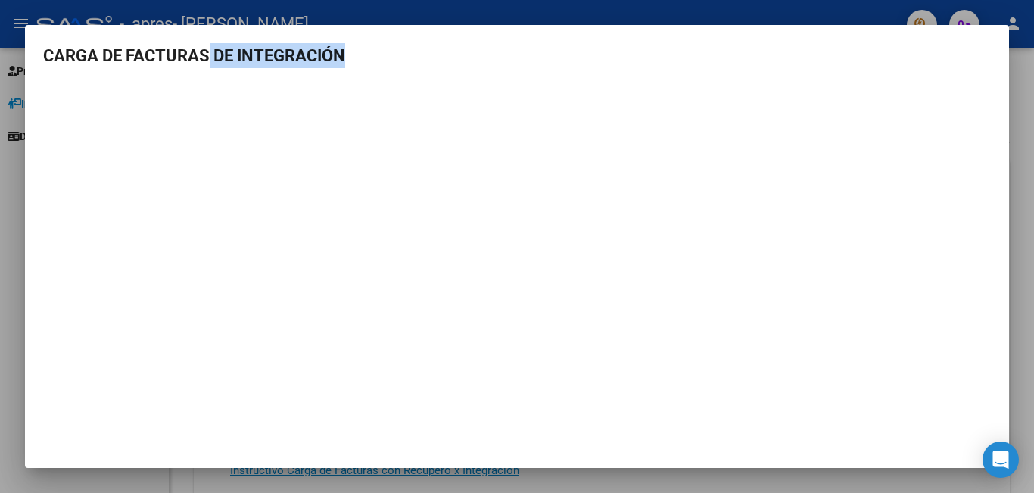
click at [677, 62] on h3 "CARGA DE FACTURAS DE INTEGRACIÓN" at bounding box center [516, 55] width 947 height 25
click at [561, 4] on div at bounding box center [517, 246] width 1034 height 493
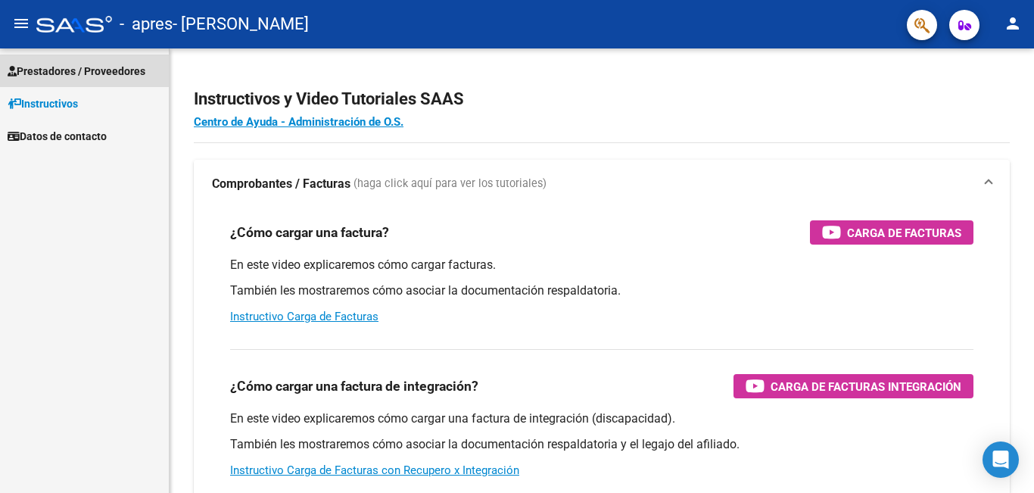
click at [124, 70] on span "Prestadores / Proveedores" at bounding box center [77, 71] width 138 height 17
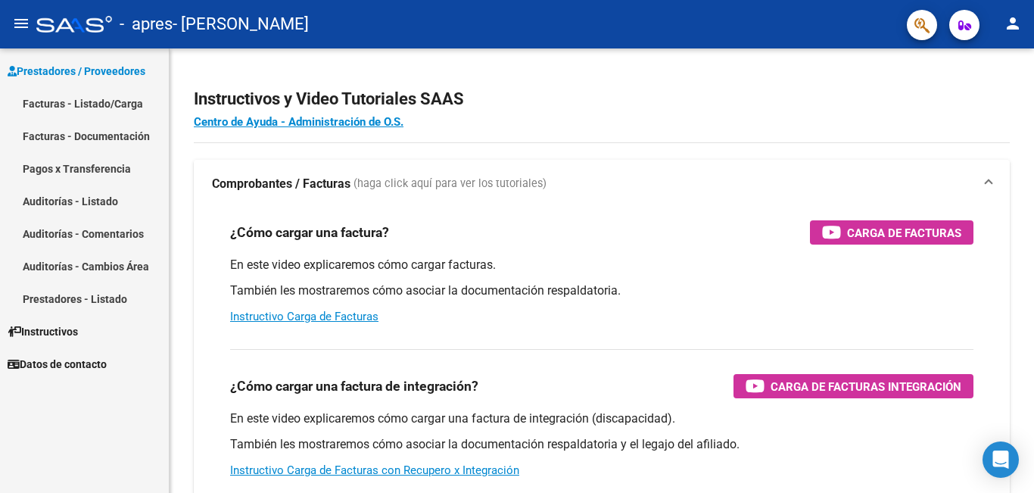
click at [116, 99] on link "Facturas - Listado/Carga" at bounding box center [84, 103] width 169 height 33
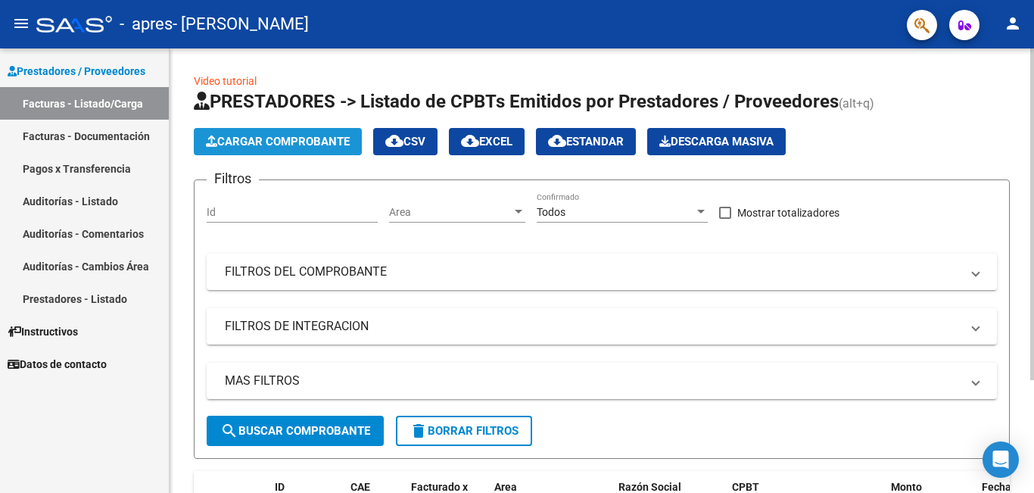
click at [258, 144] on span "Cargar Comprobante" at bounding box center [278, 142] width 144 height 14
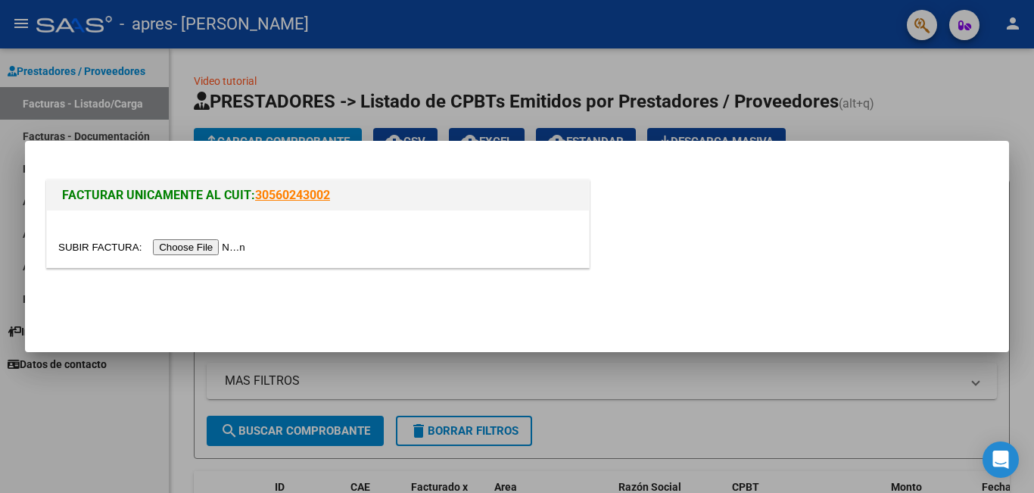
click at [222, 244] on input "file" at bounding box center [153, 247] width 191 height 16
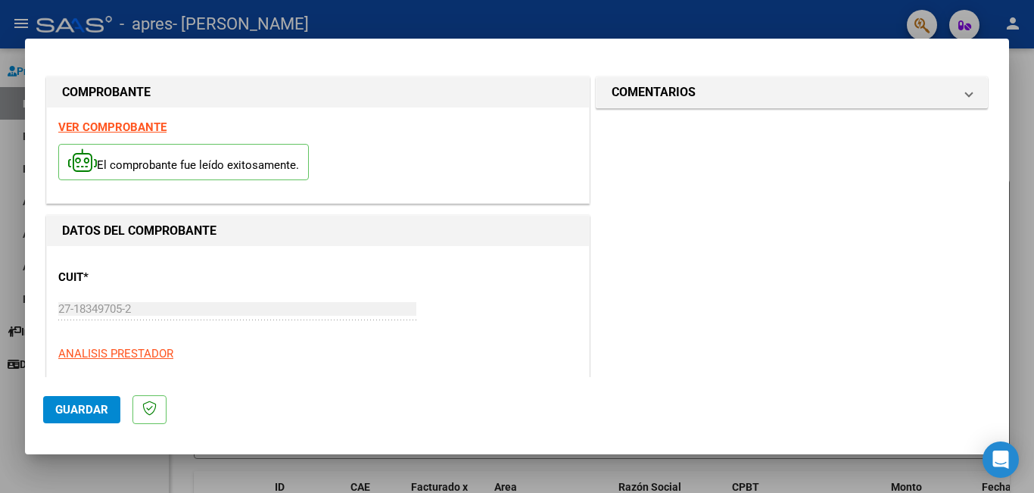
click at [73, 409] on span "Guardar" at bounding box center [81, 410] width 53 height 14
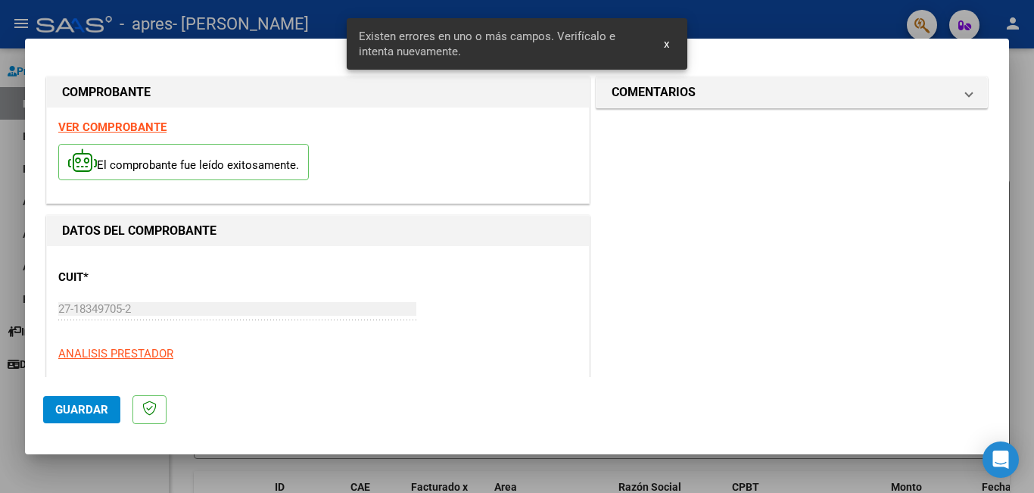
scroll to position [201, 0]
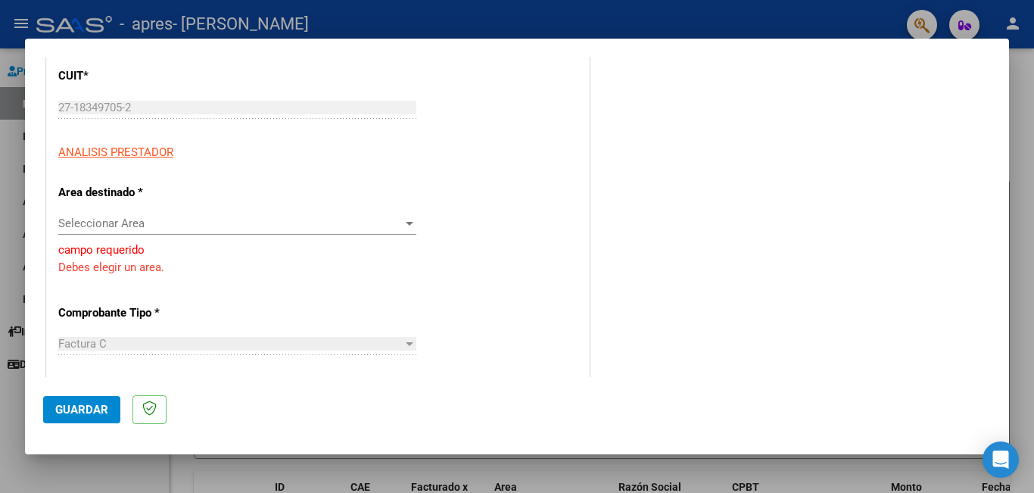
click at [406, 222] on div at bounding box center [410, 224] width 8 height 4
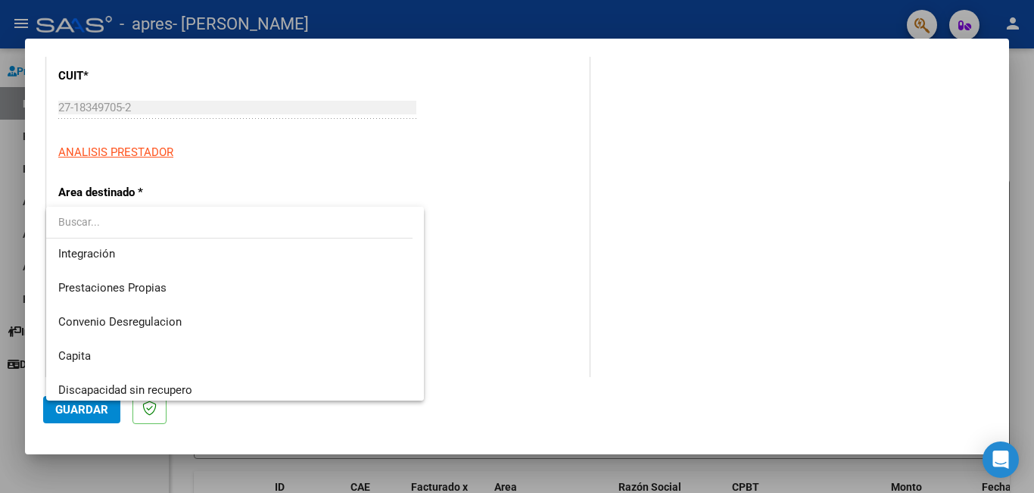
scroll to position [113, 0]
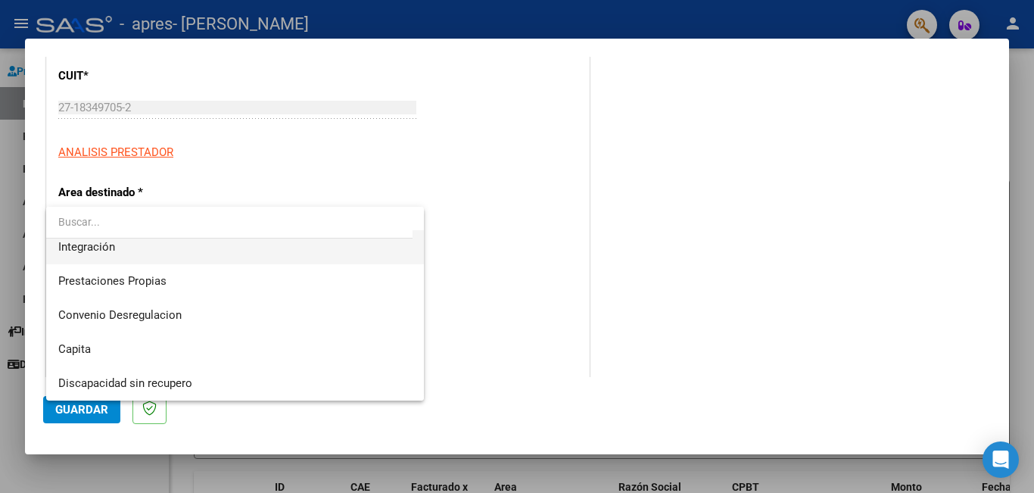
click at [229, 245] on span "Integración" at bounding box center [234, 247] width 353 height 34
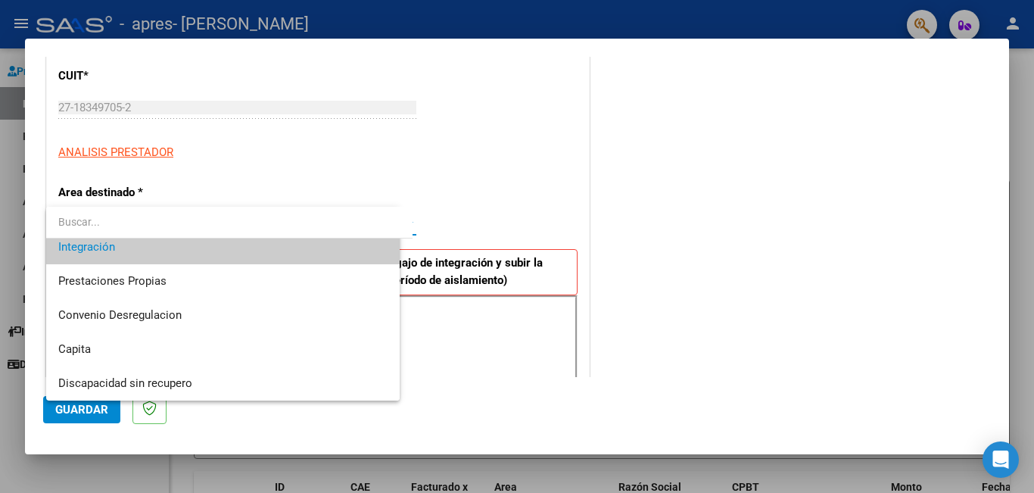
scroll to position [102, 0]
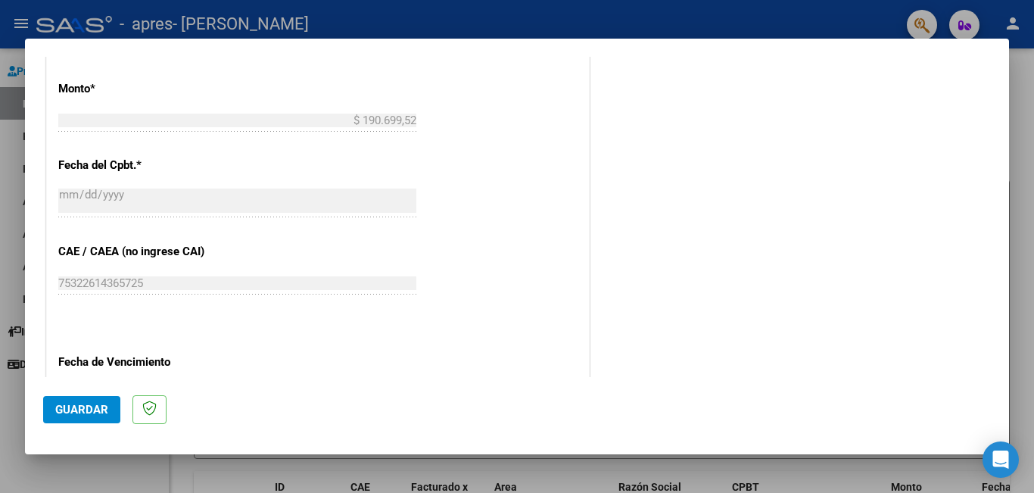
scroll to position [792, 0]
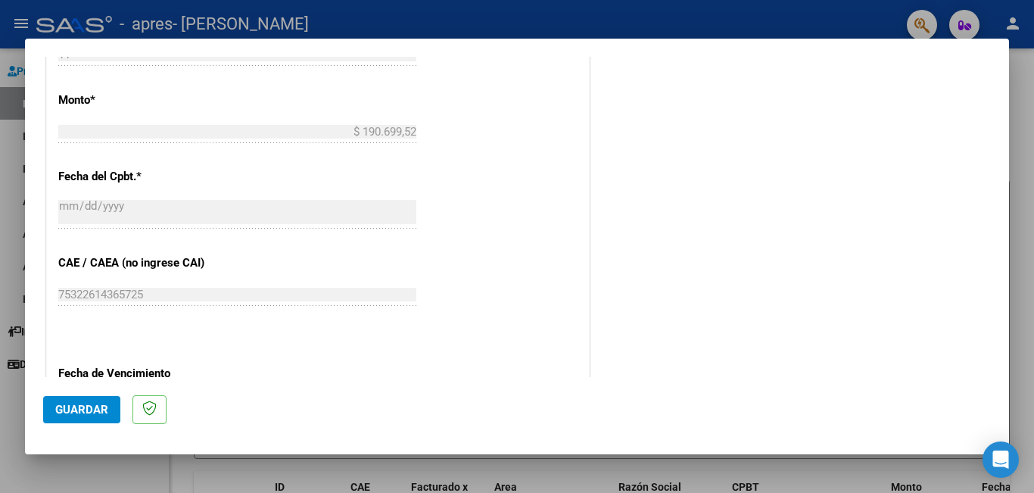
click at [997, 64] on mat-dialog-content "COMPROBANTE VER COMPROBANTE El comprobante fue leído exitosamente. DATOS DEL CO…" at bounding box center [517, 217] width 984 height 320
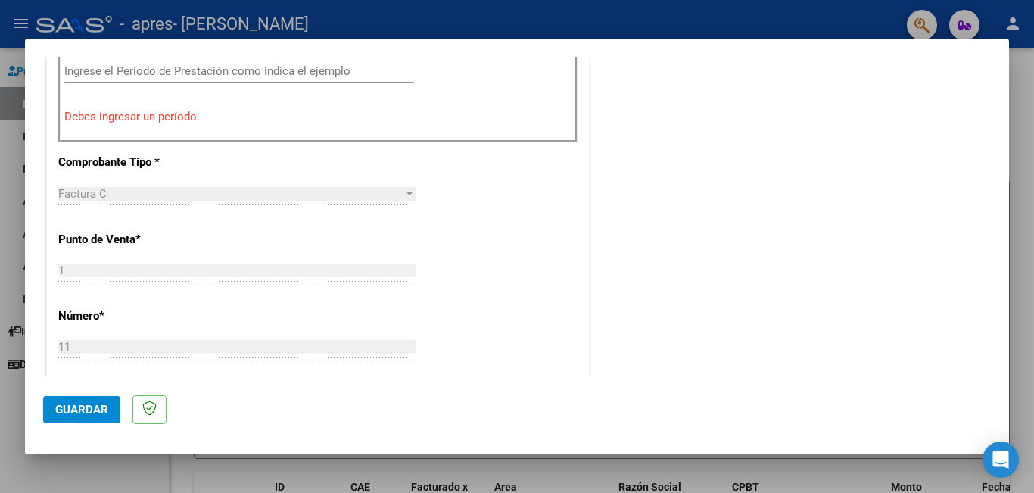
scroll to position [489, 0]
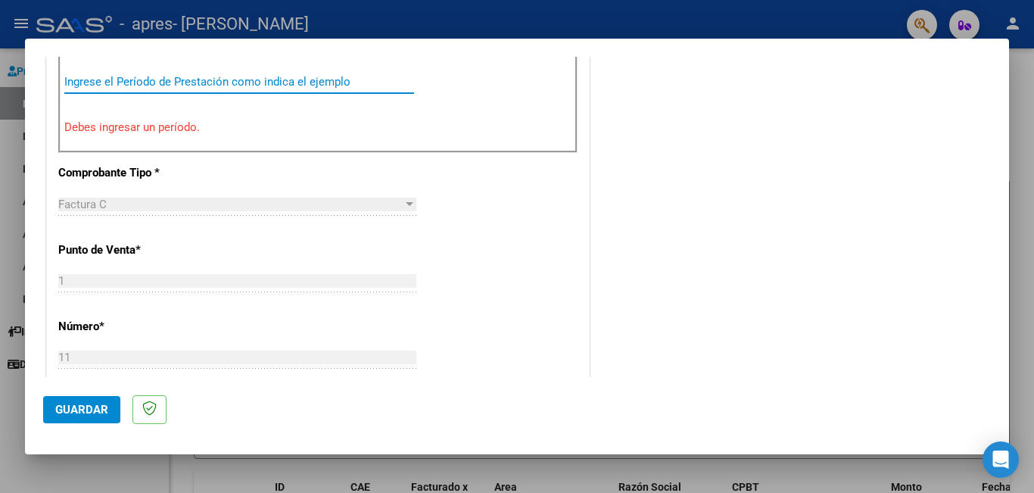
click at [213, 83] on input "Ingrese el Período de Prestación como indica el ejemplo" at bounding box center [239, 82] width 350 height 14
type input "20257"
click at [984, 361] on mat-dialog-content "COMPROBANTE VER COMPROBANTE El comprobante fue leído exitosamente. DATOS DEL CO…" at bounding box center [517, 217] width 984 height 320
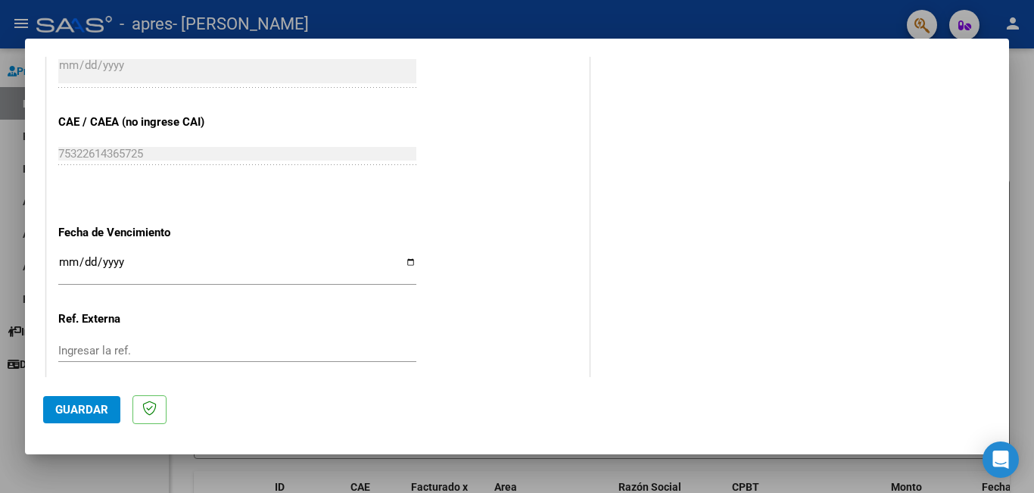
scroll to position [943, 0]
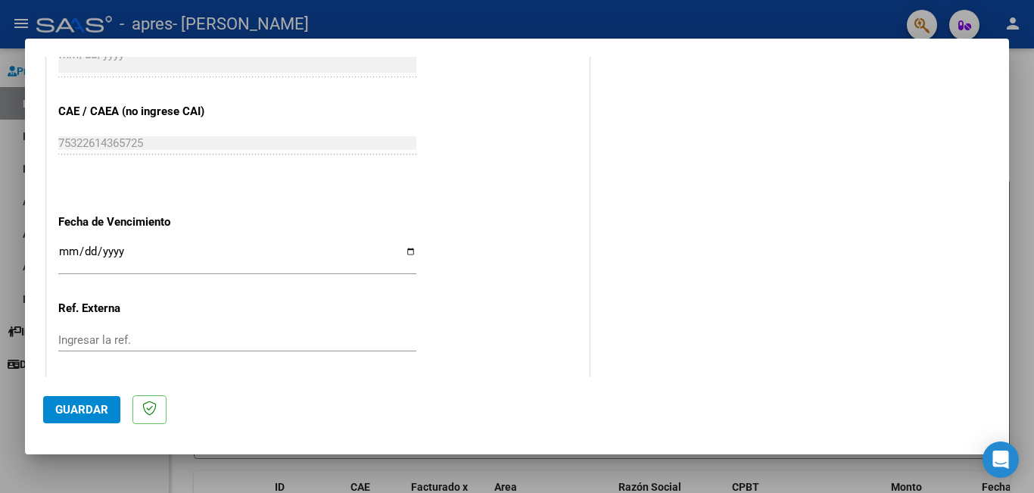
click at [406, 250] on input "Ingresar la fecha" at bounding box center [237, 257] width 358 height 24
type input "[DATE]"
click at [136, 338] on input "Ingresar la ref." at bounding box center [237, 340] width 358 height 14
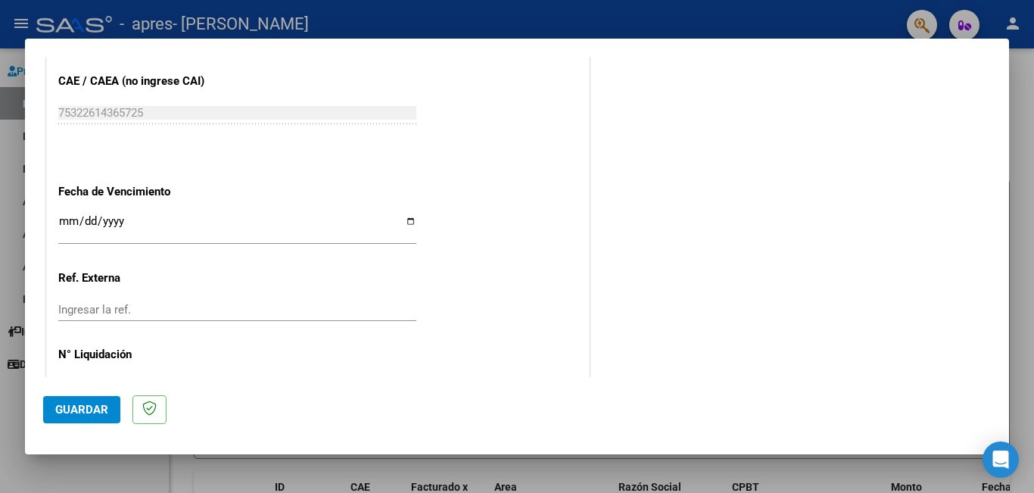
scroll to position [1023, 0]
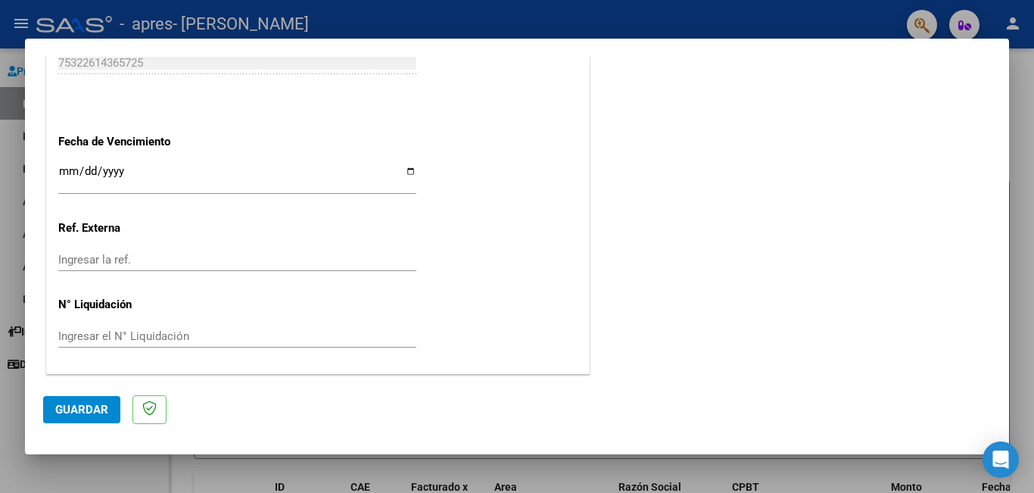
click at [636, 3] on div at bounding box center [517, 246] width 1034 height 493
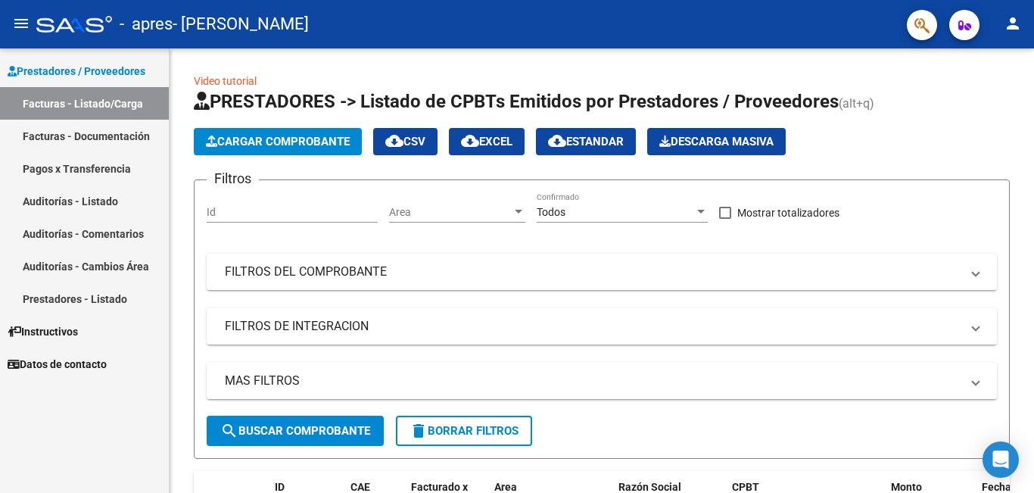
click at [70, 334] on span "Instructivos" at bounding box center [43, 331] width 70 height 17
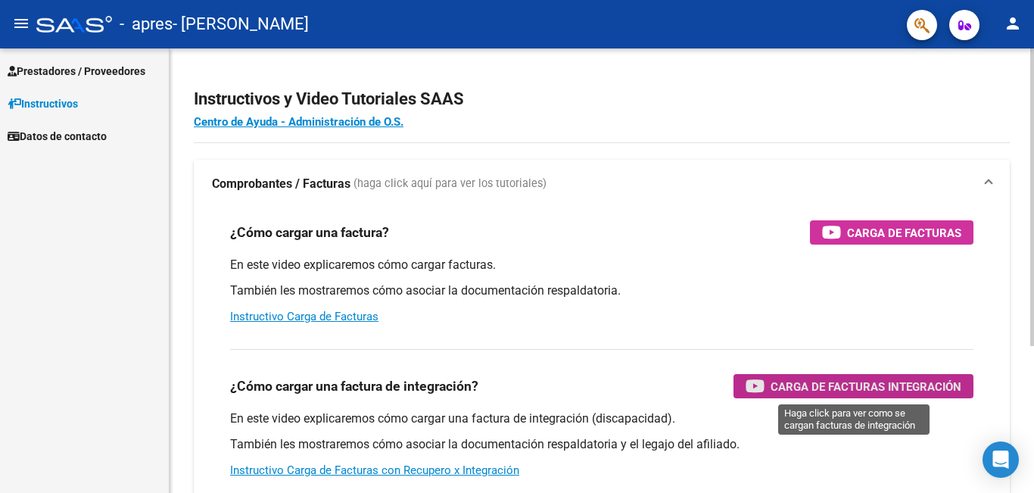
click at [836, 388] on span "Carga de Facturas Integración" at bounding box center [865, 386] width 191 height 19
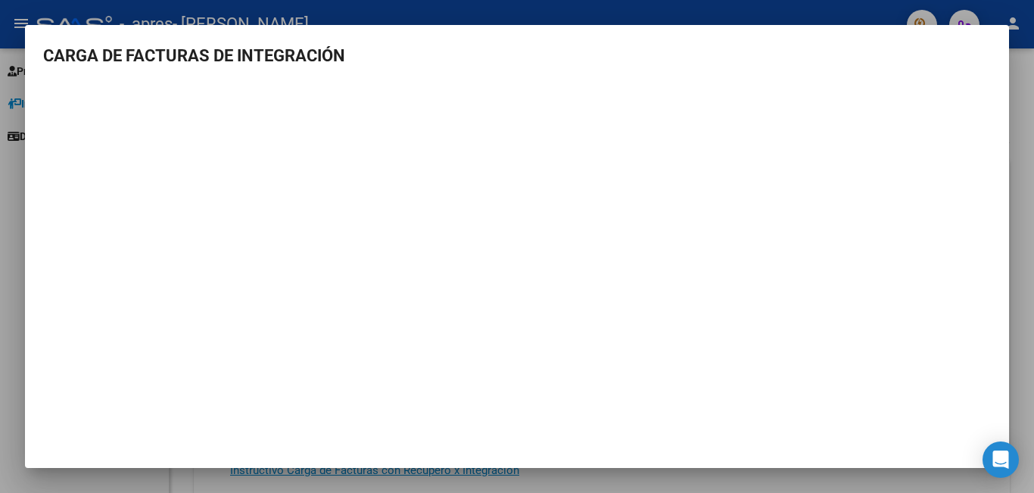
click at [8, 209] on div at bounding box center [517, 246] width 1034 height 493
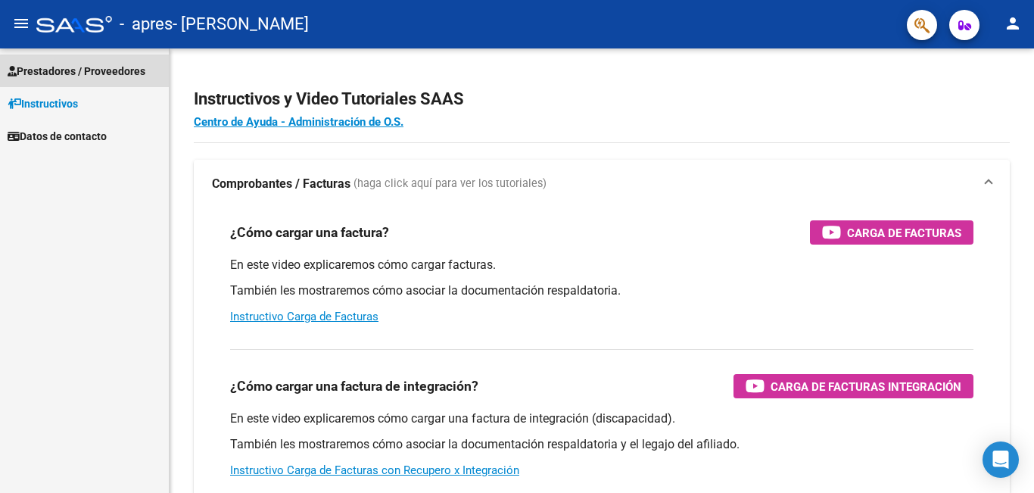
click at [130, 59] on link "Prestadores / Proveedores" at bounding box center [84, 70] width 169 height 33
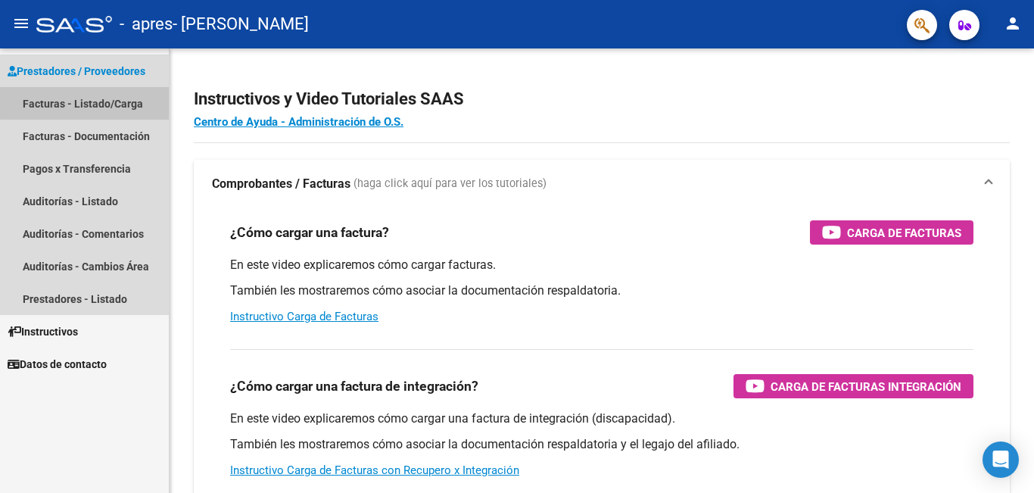
click at [129, 98] on link "Facturas - Listado/Carga" at bounding box center [84, 103] width 169 height 33
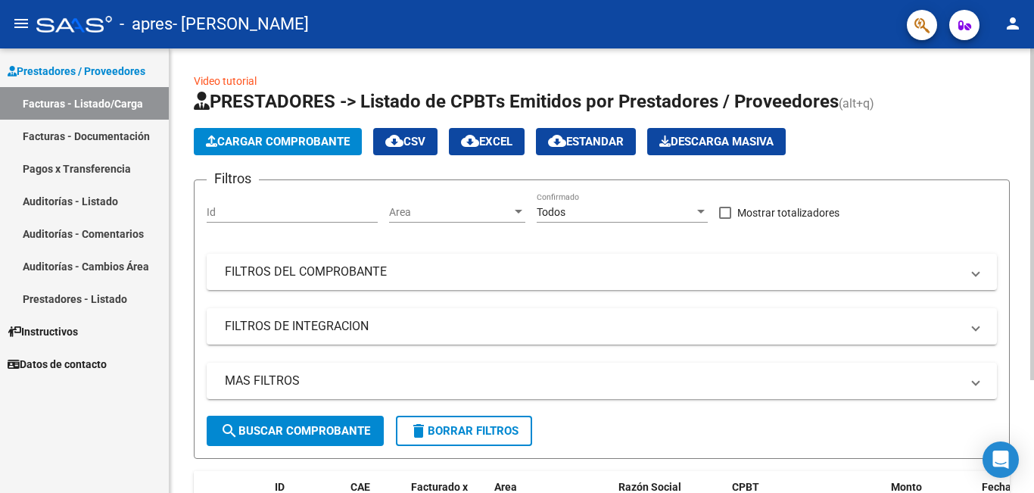
click at [290, 133] on button "Cargar Comprobante" at bounding box center [278, 141] width 168 height 27
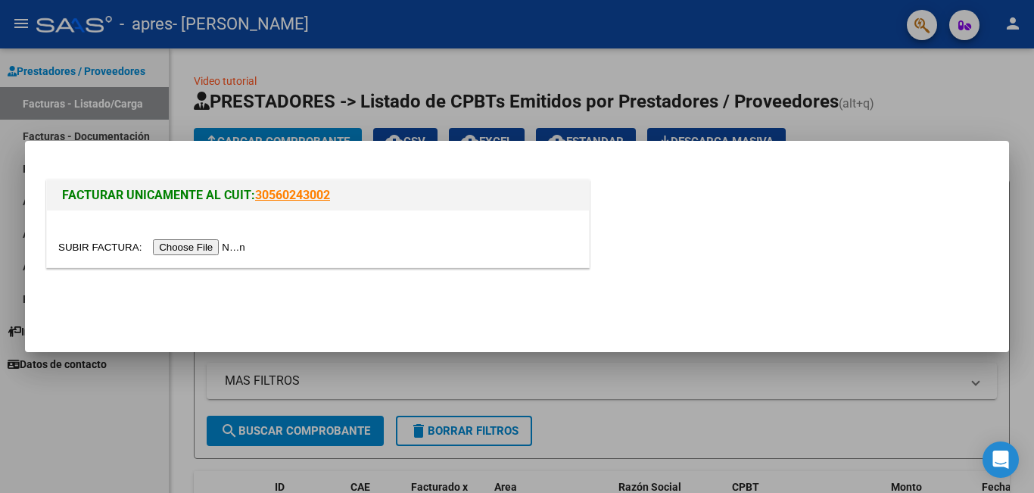
click at [233, 241] on input "file" at bounding box center [153, 247] width 191 height 16
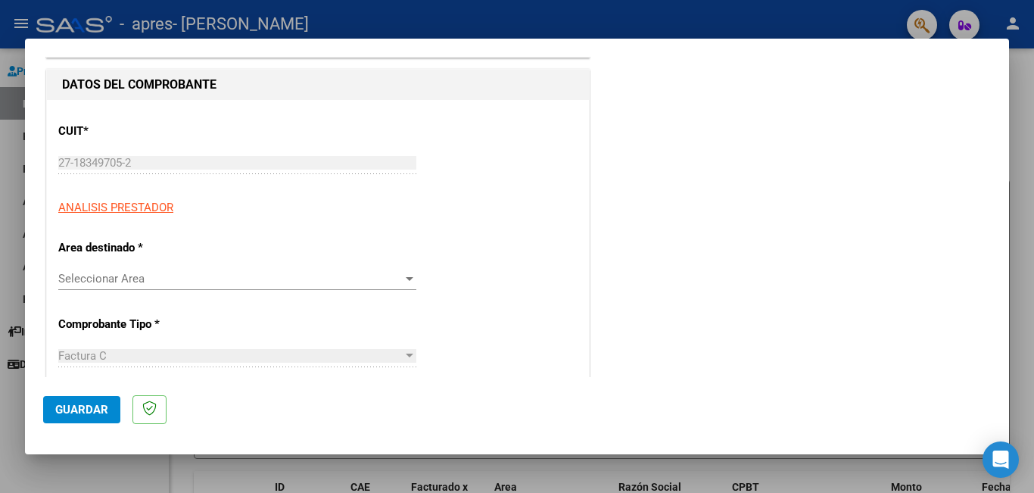
scroll to position [151, 0]
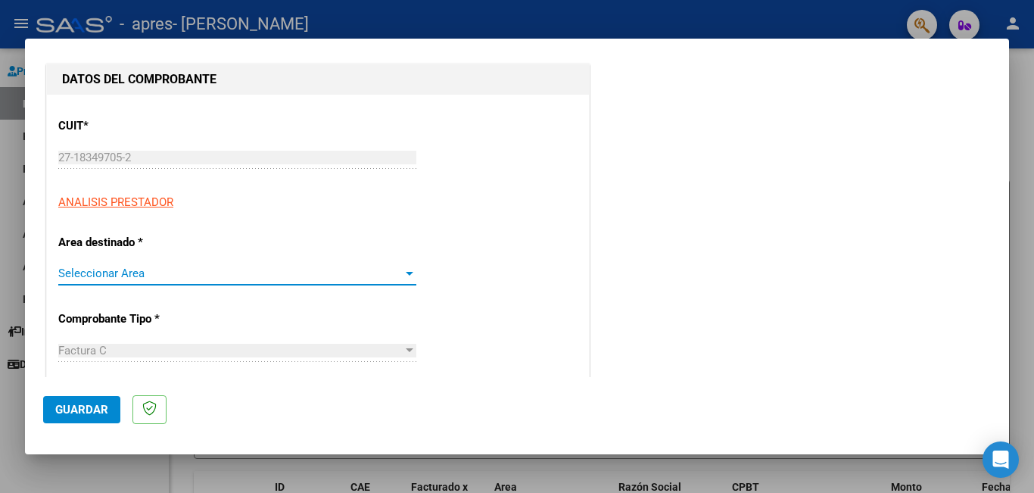
click at [354, 268] on span "Seleccionar Area" at bounding box center [230, 273] width 344 height 14
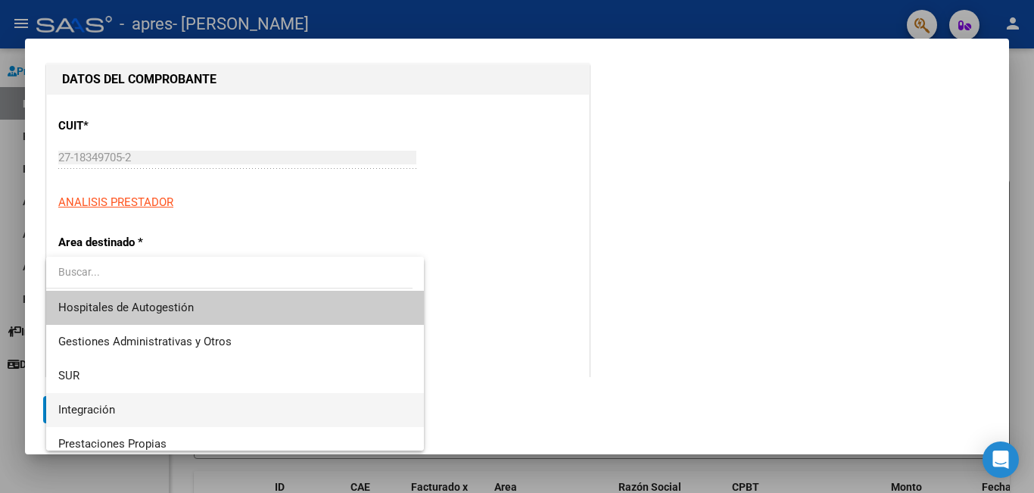
click at [198, 398] on span "Integración" at bounding box center [234, 410] width 353 height 34
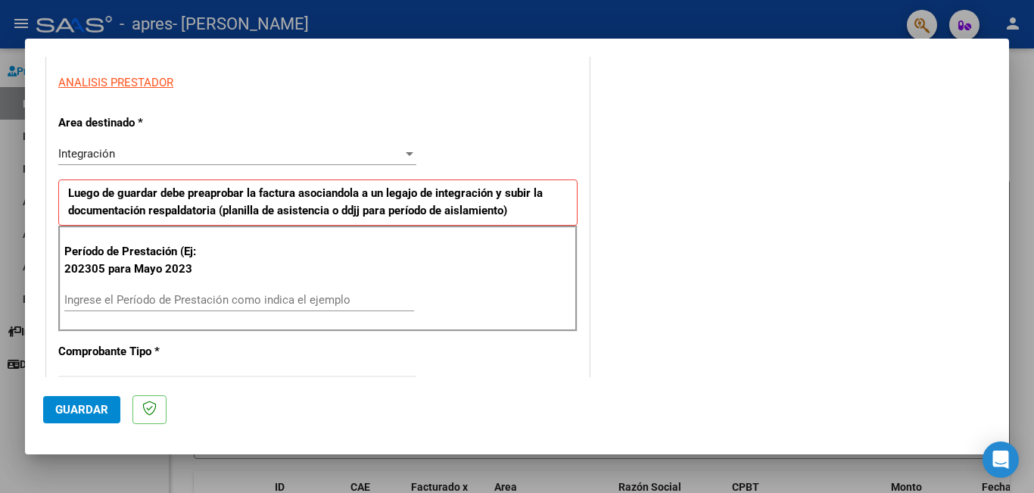
scroll to position [272, 0]
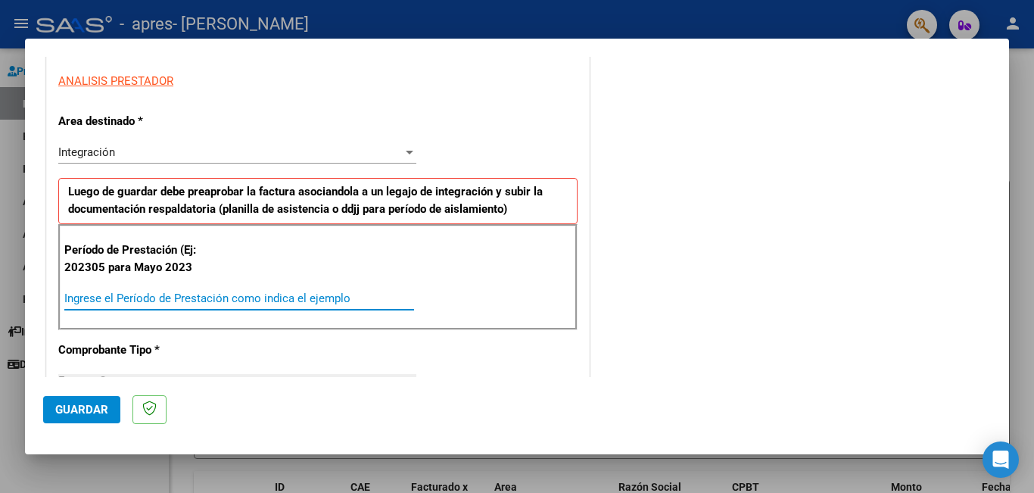
click at [292, 297] on input "Ingrese el Período de Prestación como indica el ejemplo" at bounding box center [239, 298] width 350 height 14
type input "202507"
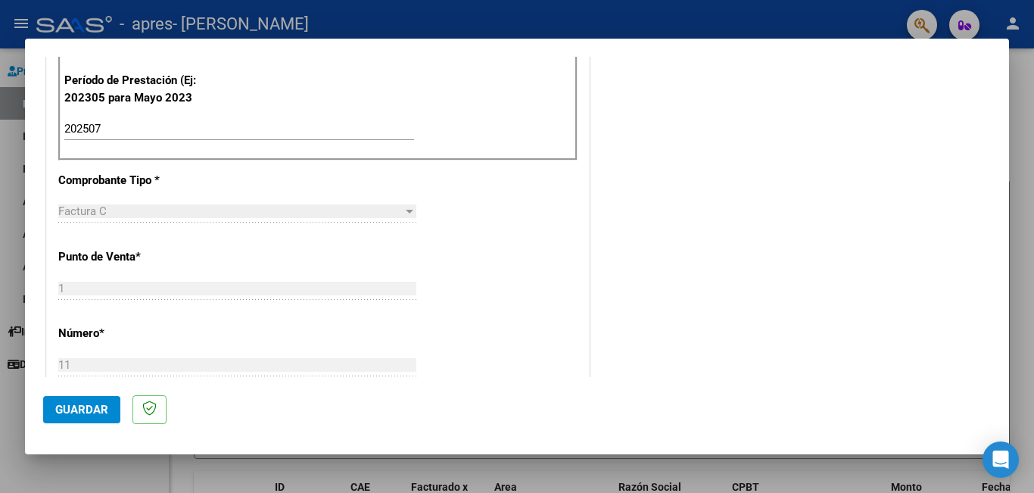
scroll to position [454, 0]
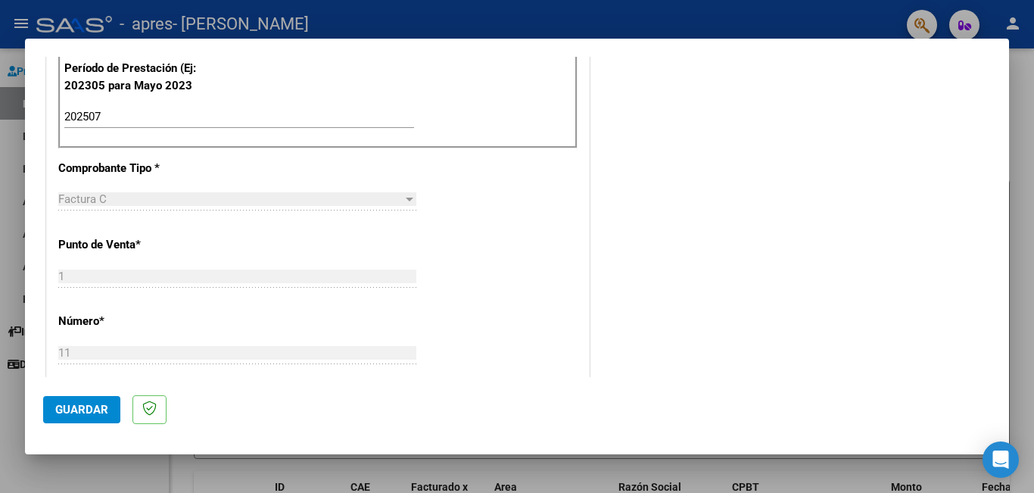
click at [1003, 378] on mat-dialog-container "COMPROBANTE VER COMPROBANTE El comprobante fue leído exitosamente. DATOS DEL CO…" at bounding box center [517, 247] width 984 height 416
click at [1003, 379] on mat-dialog-container "COMPROBANTE VER COMPROBANTE El comprobante fue leído exitosamente. DATOS DEL CO…" at bounding box center [517, 247] width 984 height 416
click at [67, 403] on span "Guardar" at bounding box center [81, 410] width 53 height 14
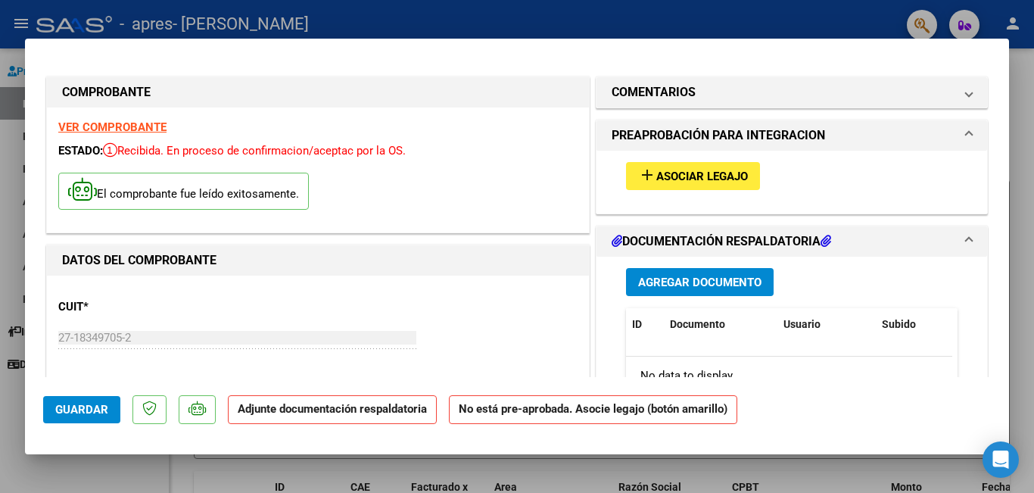
scroll to position [30, 0]
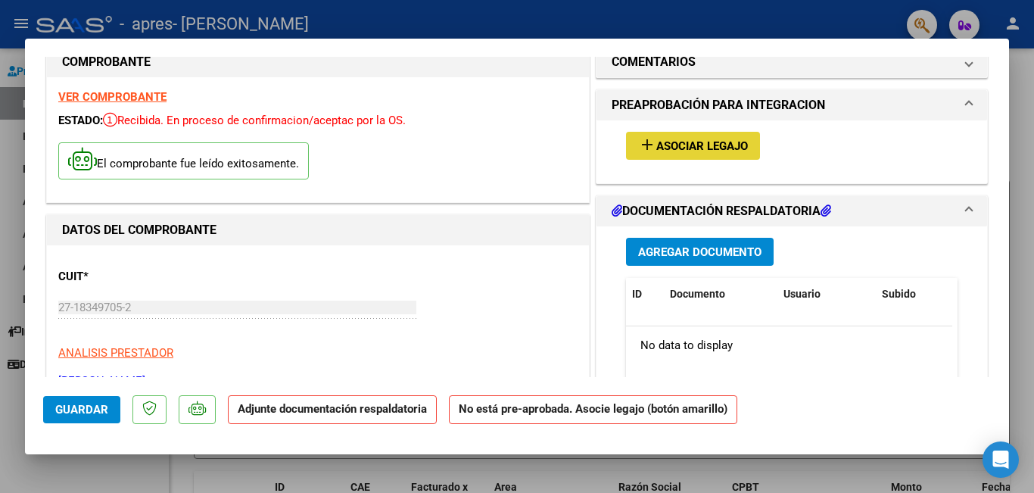
click at [709, 138] on button "add Asociar Legajo" at bounding box center [693, 146] width 134 height 28
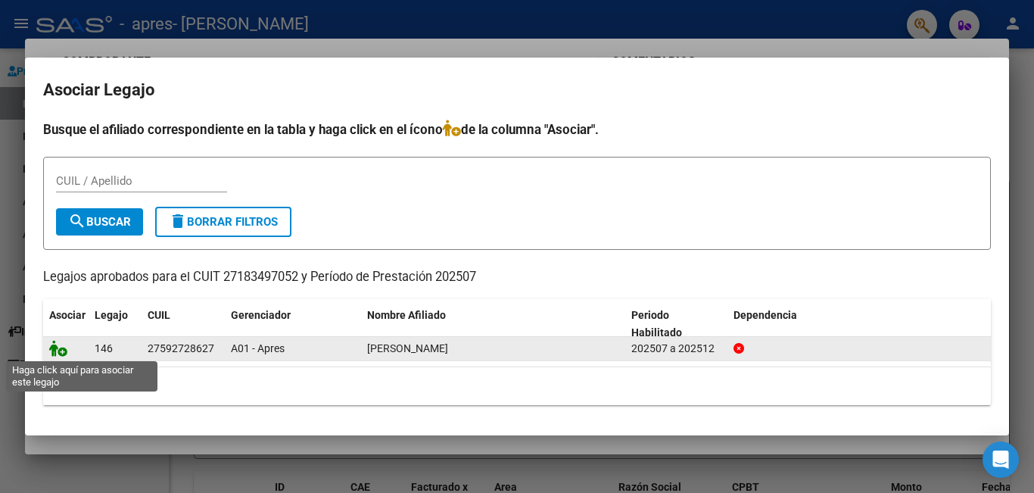
click at [60, 347] on icon at bounding box center [58, 348] width 18 height 17
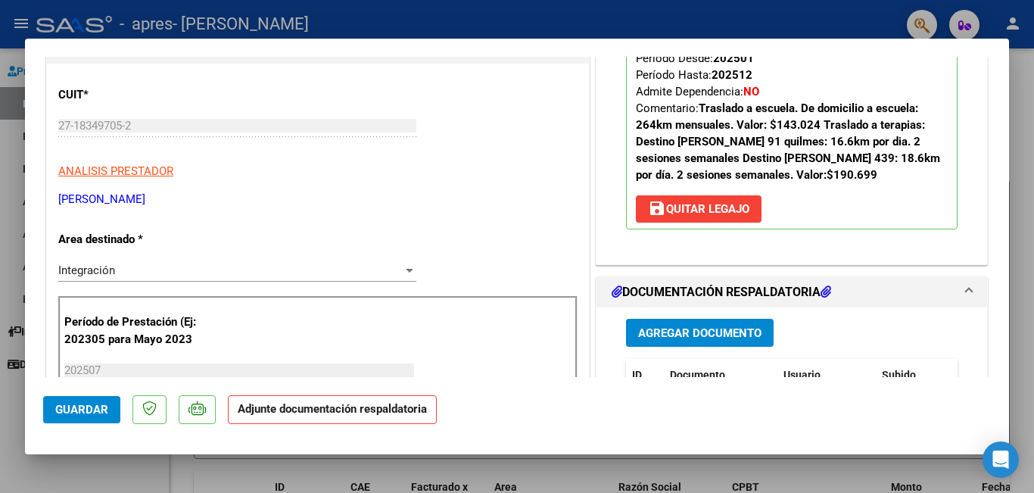
scroll to position [242, 0]
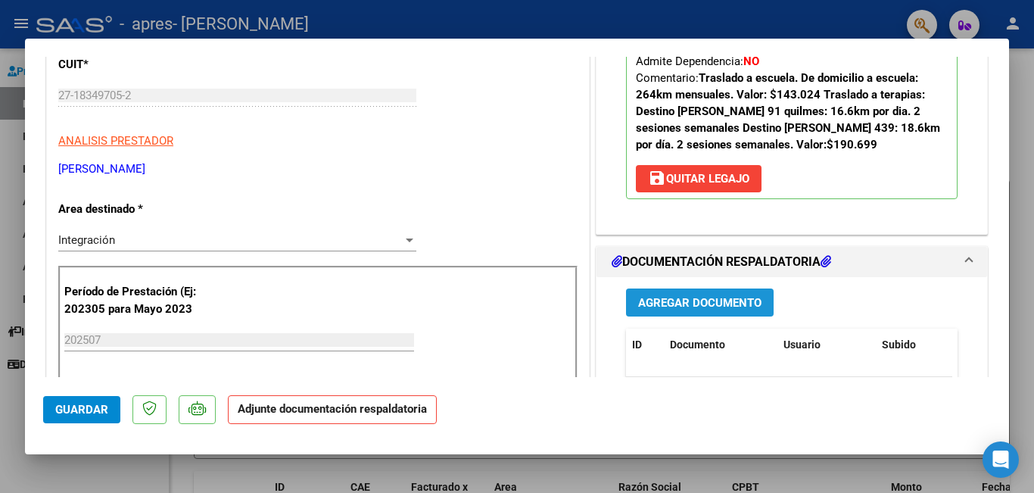
click at [686, 294] on button "Agregar Documento" at bounding box center [700, 302] width 148 height 28
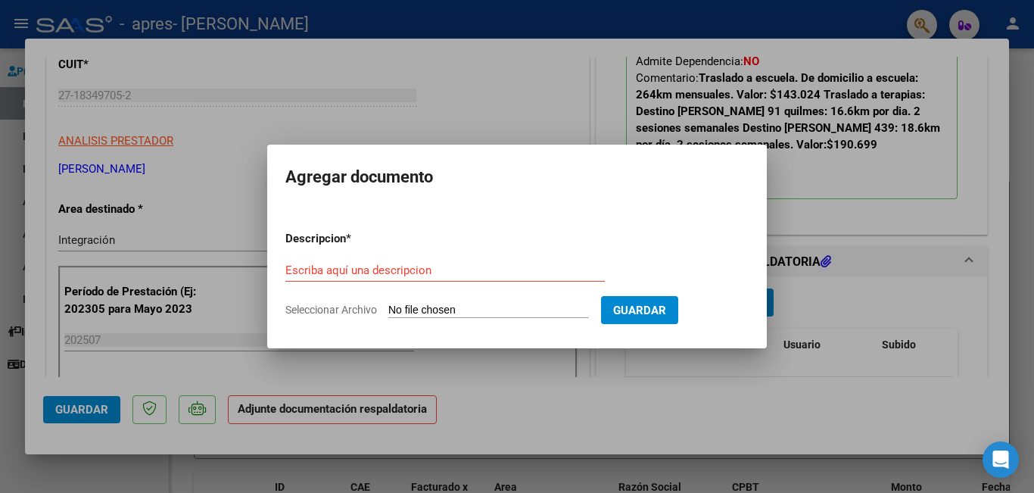
click at [465, 303] on input "Seleccionar Archivo" at bounding box center [488, 310] width 201 height 14
type input "C:\fakepath\trasp terapia [PERSON_NAME].pdf"
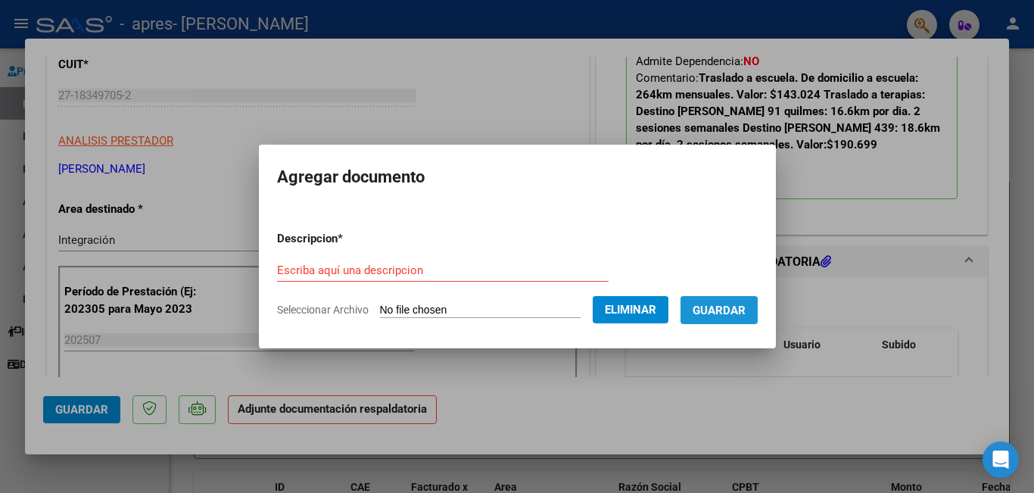
click at [726, 314] on span "Guardar" at bounding box center [718, 310] width 53 height 14
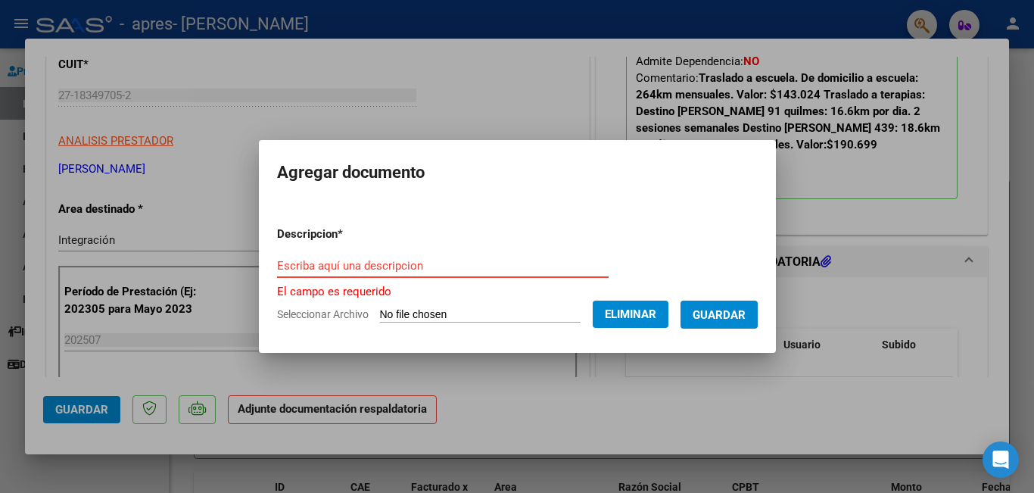
click at [552, 266] on input "Escriba aquí una descripcion" at bounding box center [442, 266] width 331 height 14
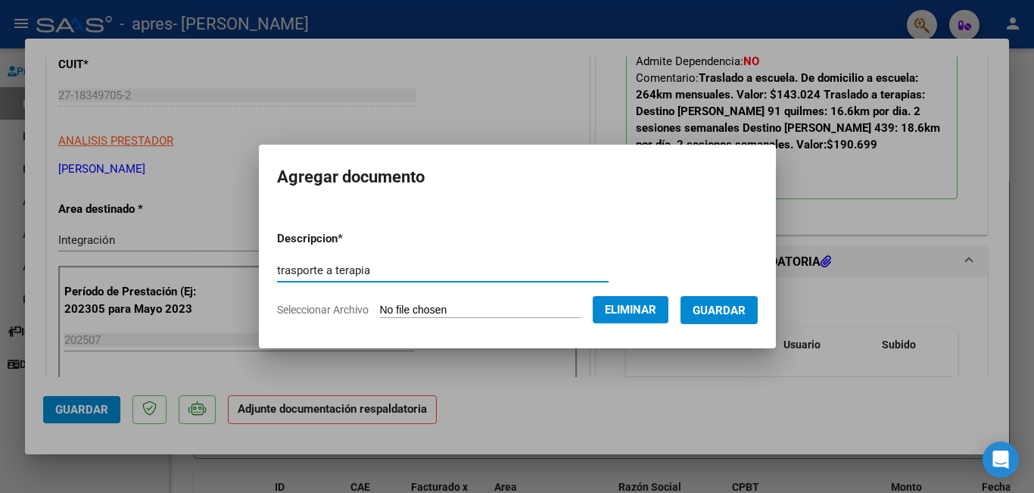
type input "trasporte a terapia"
click at [719, 309] on span "Guardar" at bounding box center [718, 310] width 53 height 14
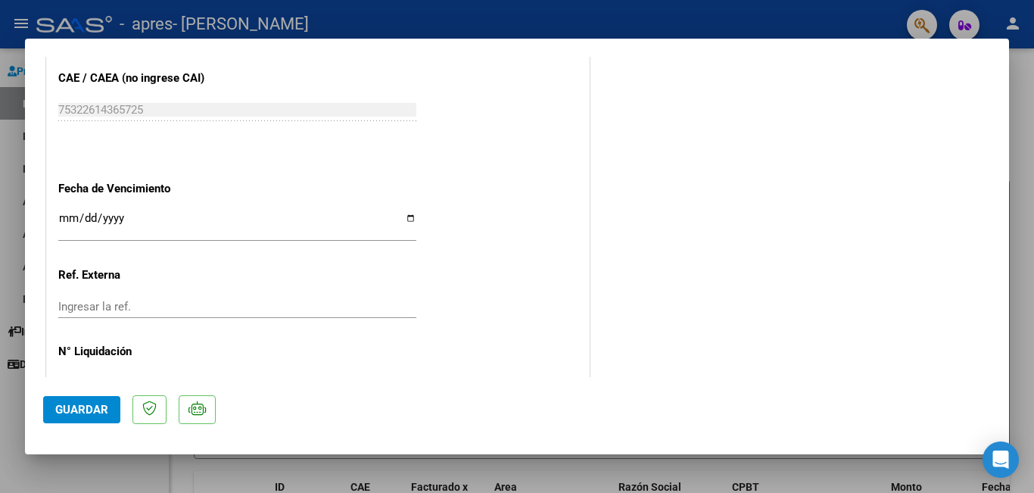
scroll to position [1035, 0]
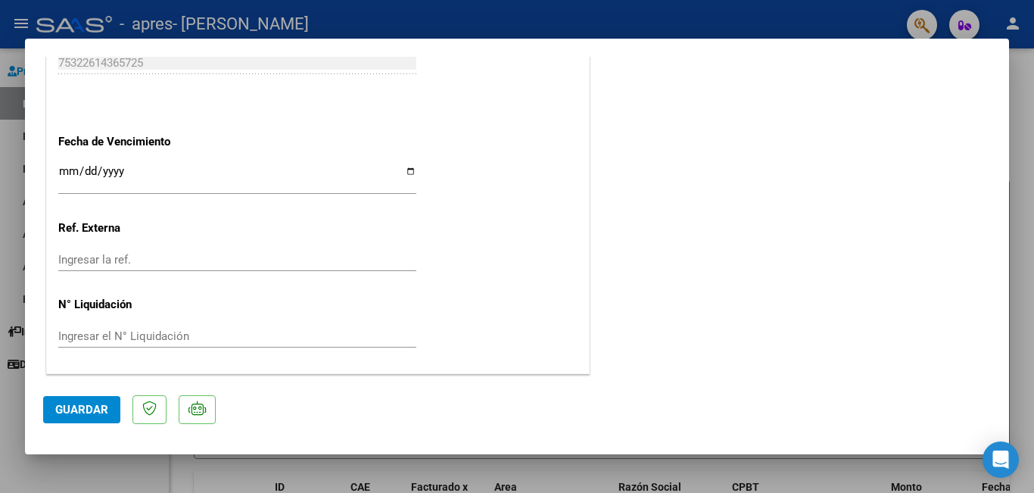
click at [105, 412] on span "Guardar" at bounding box center [81, 410] width 53 height 14
click at [162, 479] on div at bounding box center [517, 246] width 1034 height 493
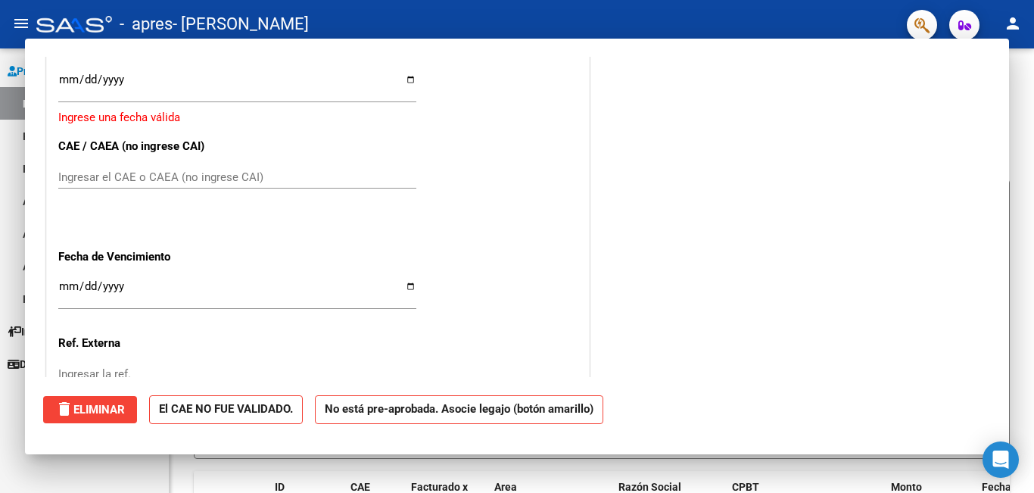
scroll to position [0, 0]
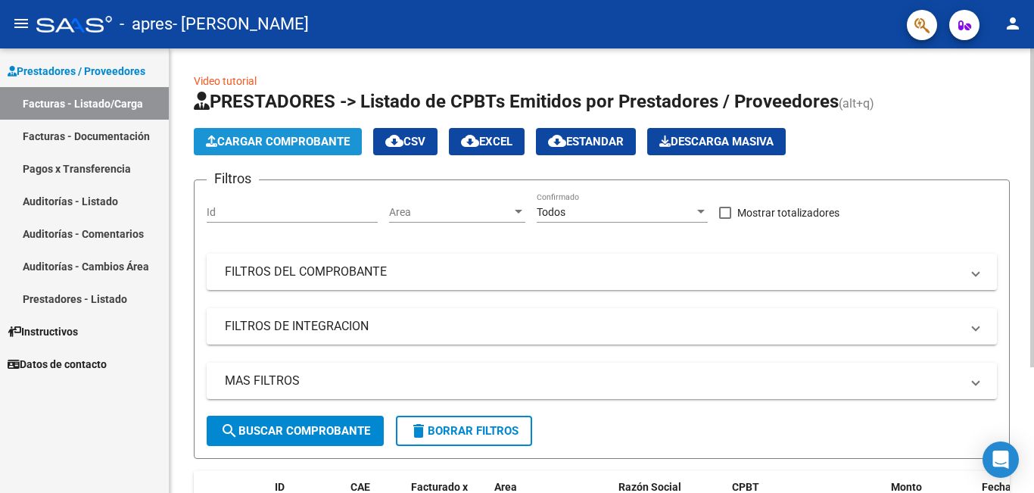
click at [263, 138] on span "Cargar Comprobante" at bounding box center [278, 142] width 144 height 14
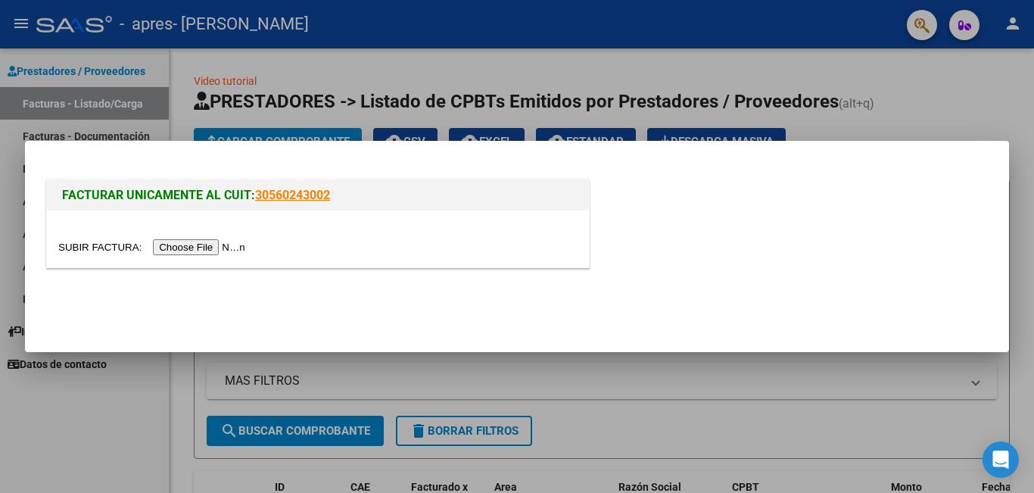
click at [210, 244] on input "file" at bounding box center [153, 247] width 191 height 16
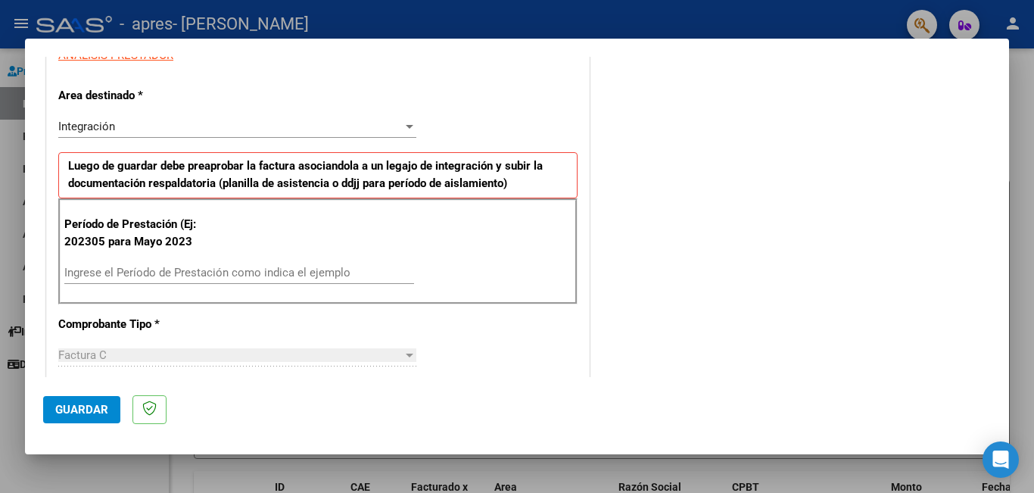
scroll to position [303, 0]
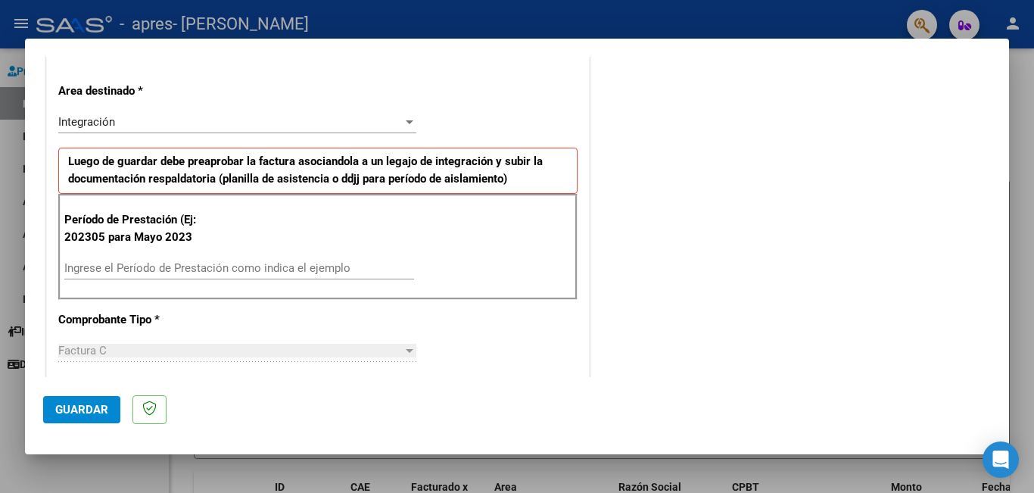
click at [315, 263] on input "Ingrese el Período de Prestación como indica el ejemplo" at bounding box center [239, 268] width 350 height 14
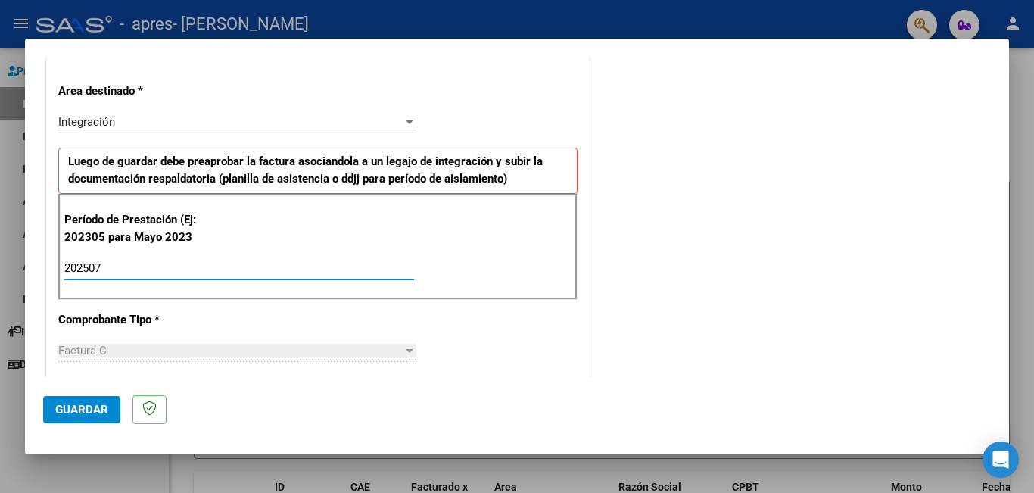
type input "202507"
click at [580, 305] on div "CUIT * 27-18349705-2 Ingresar CUIT ANALISIS PRESTADOR Area destinado * Integrac…" at bounding box center [318, 498] width 542 height 1110
click at [593, 346] on div "COMENTARIOS Comentarios del Prestador / Gerenciador:" at bounding box center [792, 414] width 398 height 1287
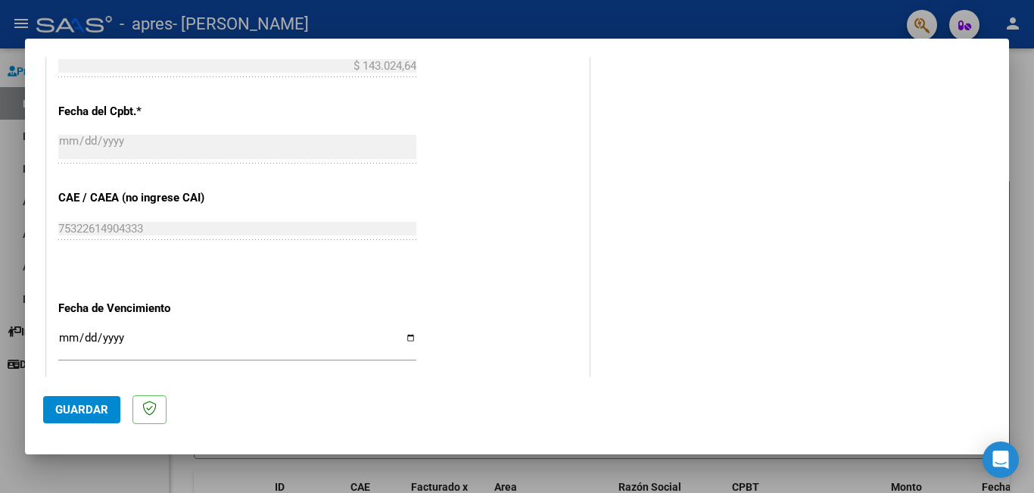
scroll to position [941, 0]
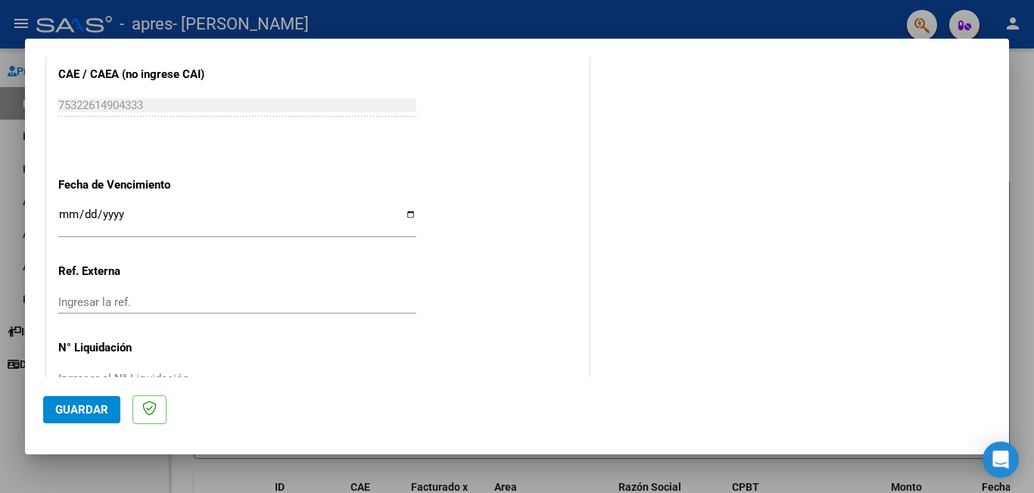
click at [404, 215] on input "Ingresar la fecha" at bounding box center [237, 220] width 358 height 24
type input "[DATE]"
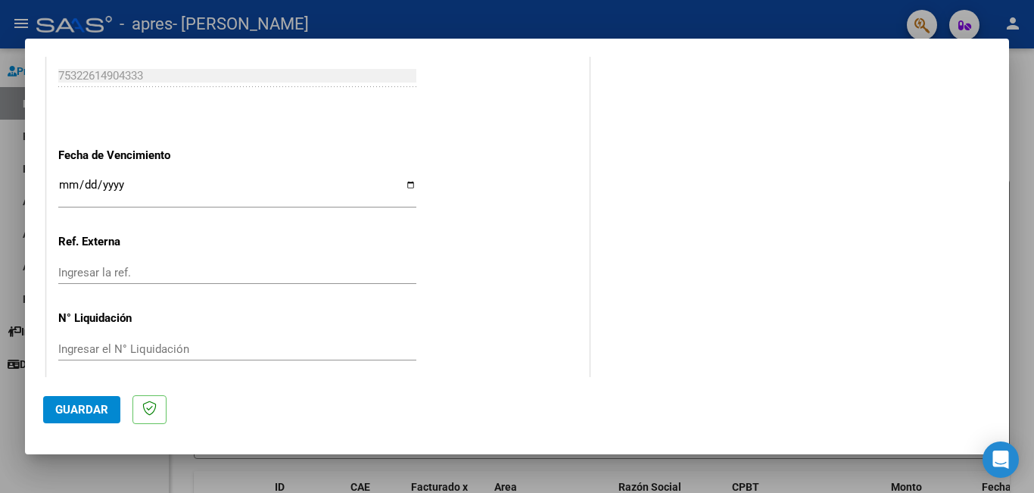
scroll to position [983, 0]
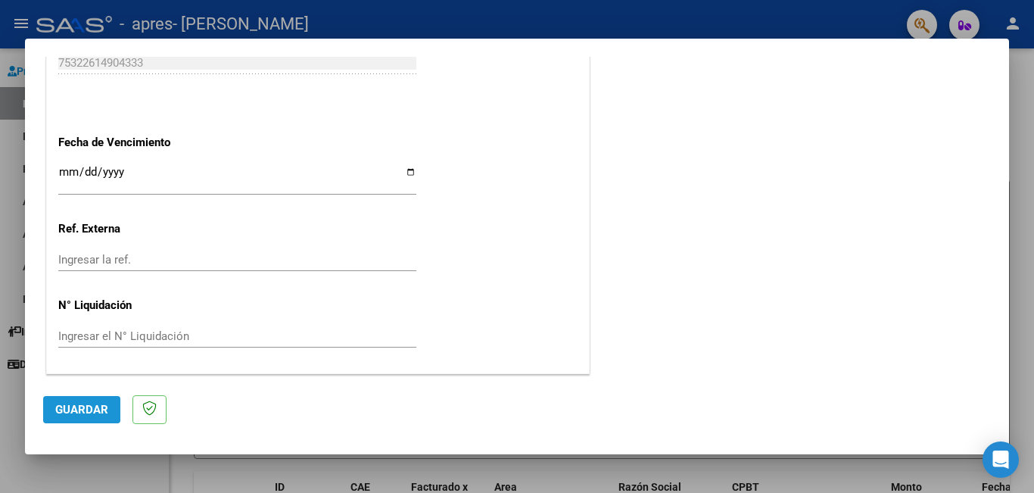
click at [74, 414] on span "Guardar" at bounding box center [81, 410] width 53 height 14
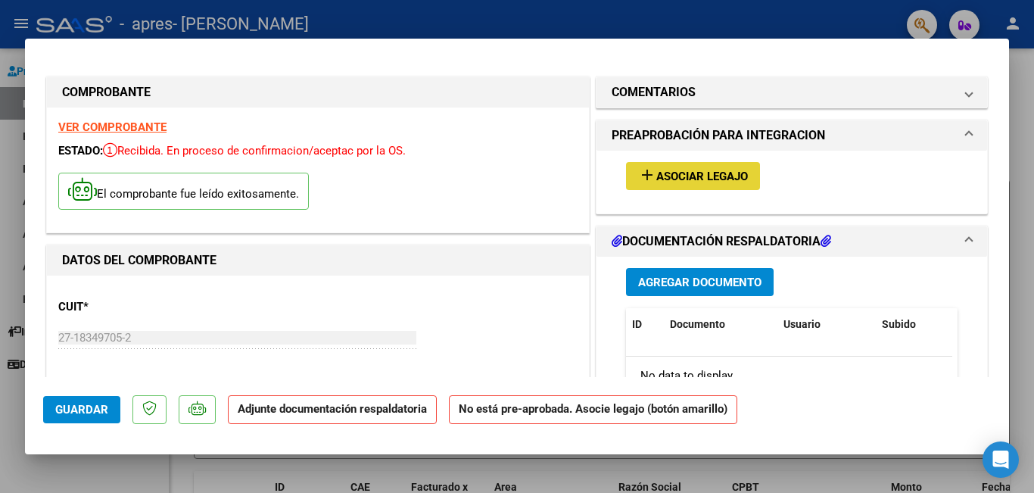
click at [711, 179] on span "Asociar Legajo" at bounding box center [702, 177] width 92 height 14
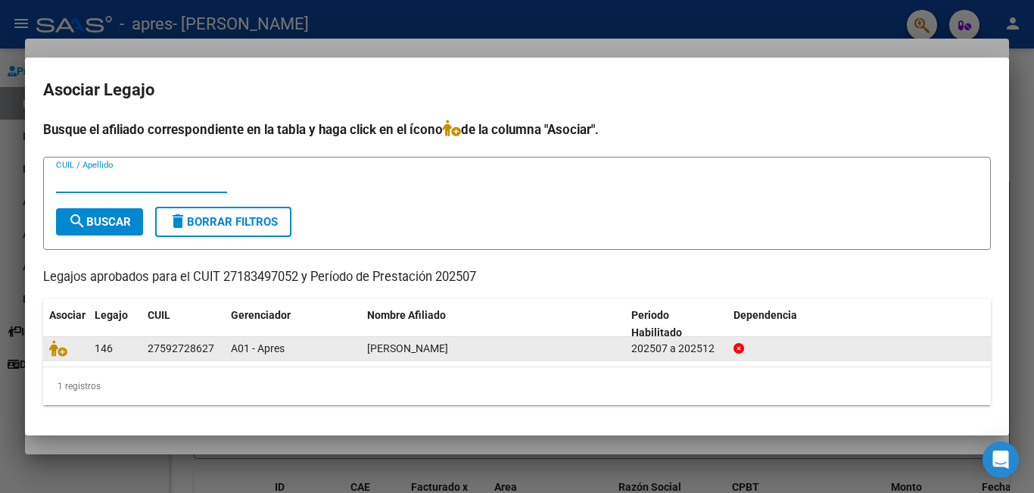
click at [194, 350] on div "27592728627" at bounding box center [181, 348] width 67 height 17
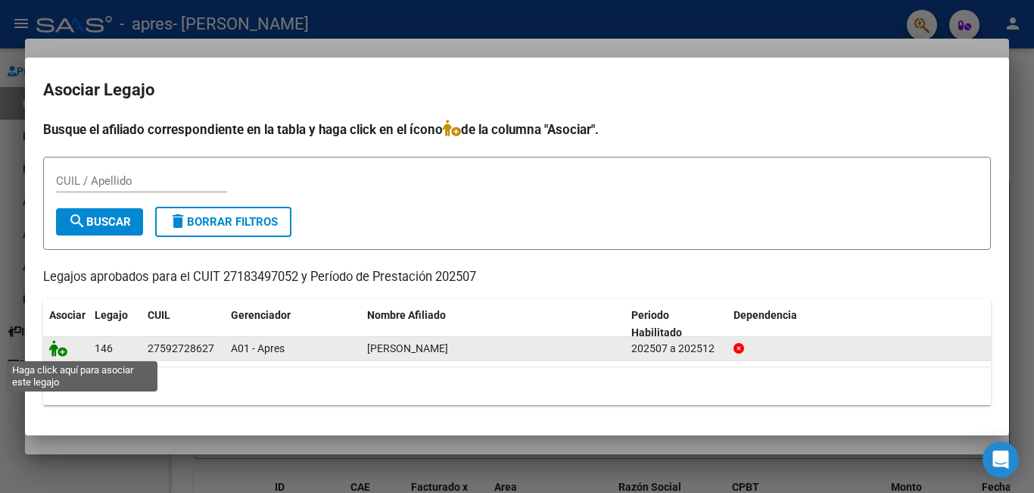
click at [61, 348] on icon at bounding box center [58, 348] width 18 height 17
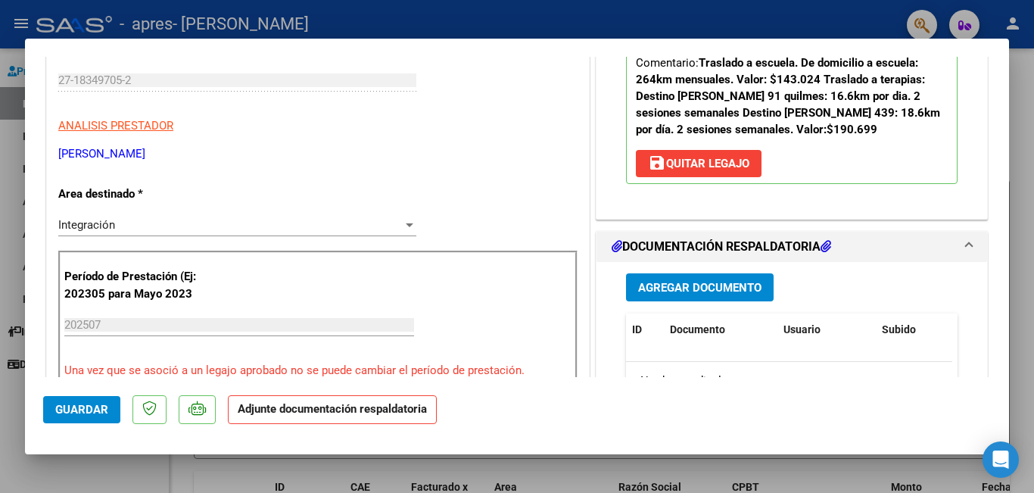
scroll to position [324, 0]
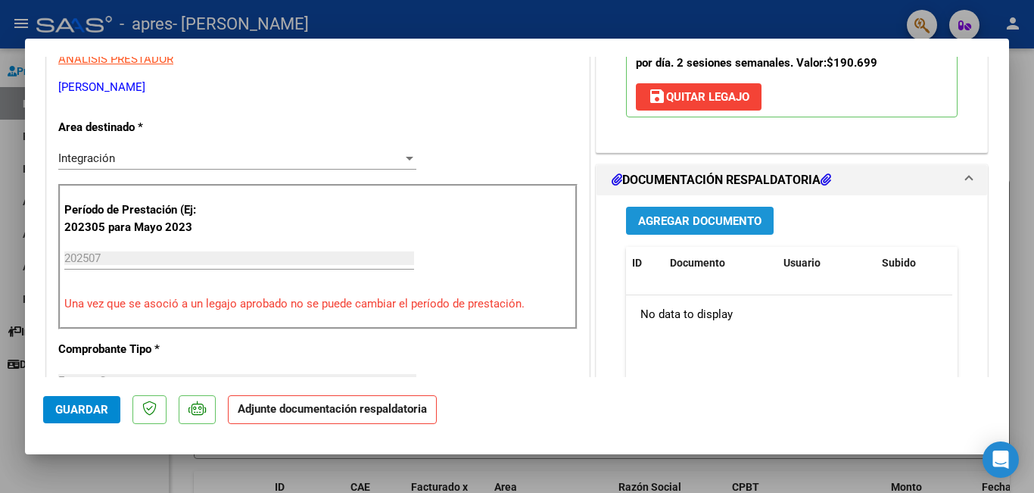
click at [684, 219] on span "Agregar Documento" at bounding box center [699, 221] width 123 height 14
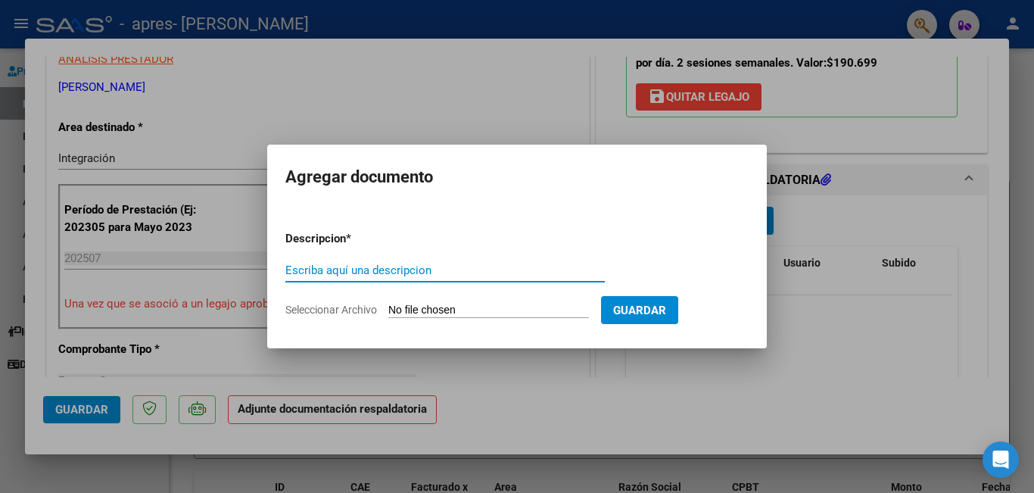
click at [409, 269] on input "Escriba aquí una descripcion" at bounding box center [444, 270] width 319 height 14
click at [426, 308] on input "Seleccionar Archivo" at bounding box center [488, 310] width 201 height 14
type input "C:\fakepath\trasp colegio [PERSON_NAME].pdf"
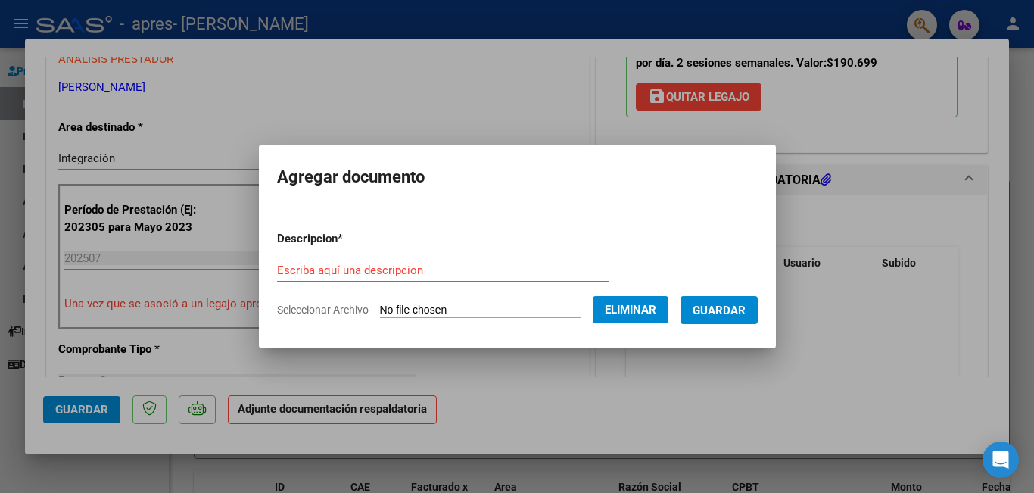
click at [477, 269] on input "Escriba aquí una descripcion" at bounding box center [442, 270] width 331 height 14
type input "trasporte jardin"
click at [644, 310] on span "Eliminar" at bounding box center [630, 310] width 51 height 14
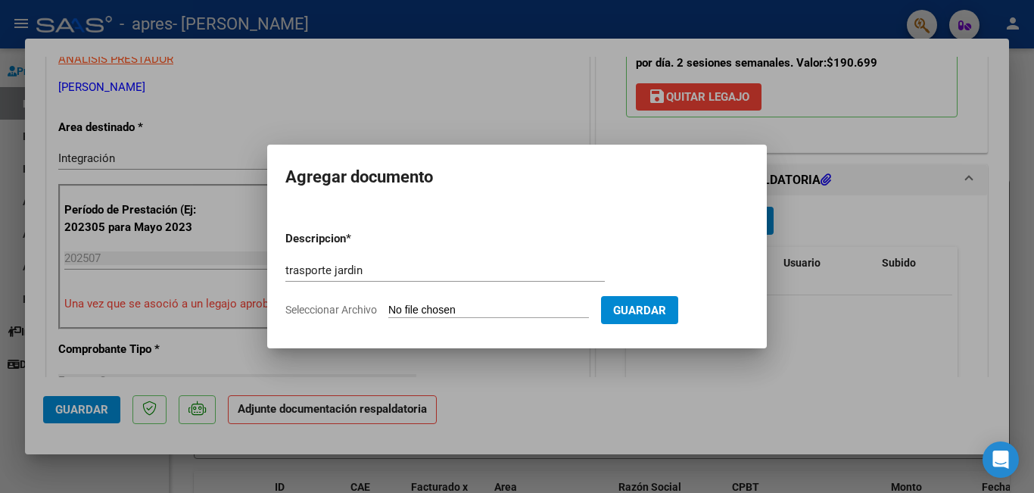
click at [510, 310] on input "Seleccionar Archivo" at bounding box center [488, 310] width 201 height 14
type input "C:\fakepath\trasp colegio [PERSON_NAME].pdf"
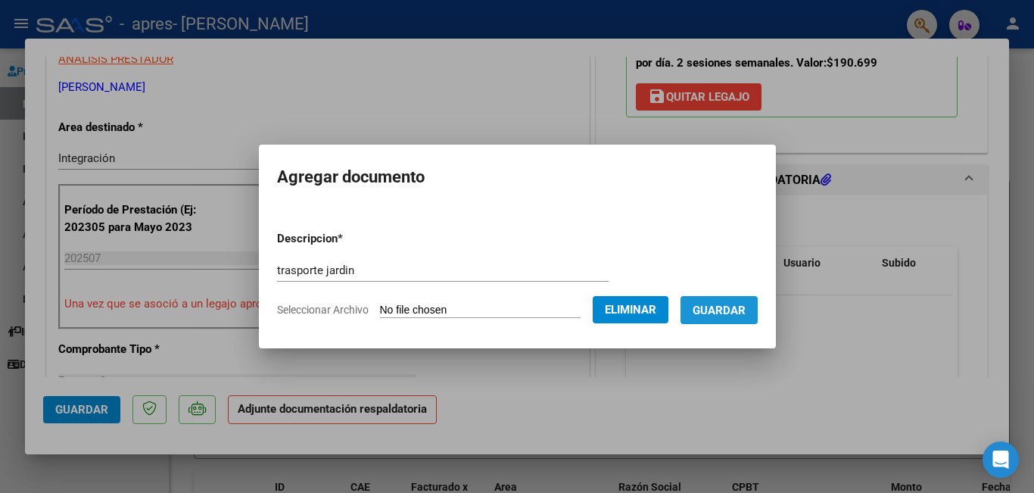
click at [713, 310] on span "Guardar" at bounding box center [718, 310] width 53 height 14
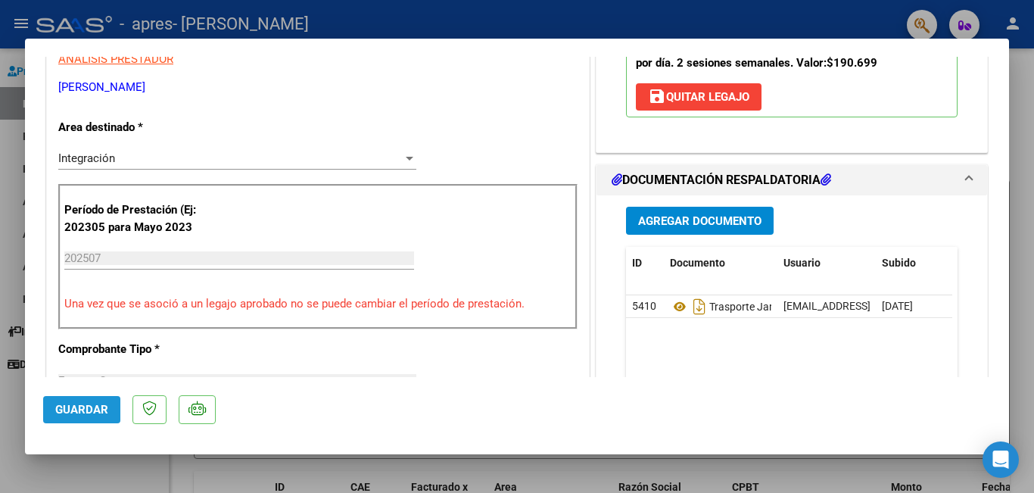
click at [89, 409] on span "Guardar" at bounding box center [81, 410] width 53 height 14
click at [95, 409] on span "Guardar" at bounding box center [81, 410] width 53 height 14
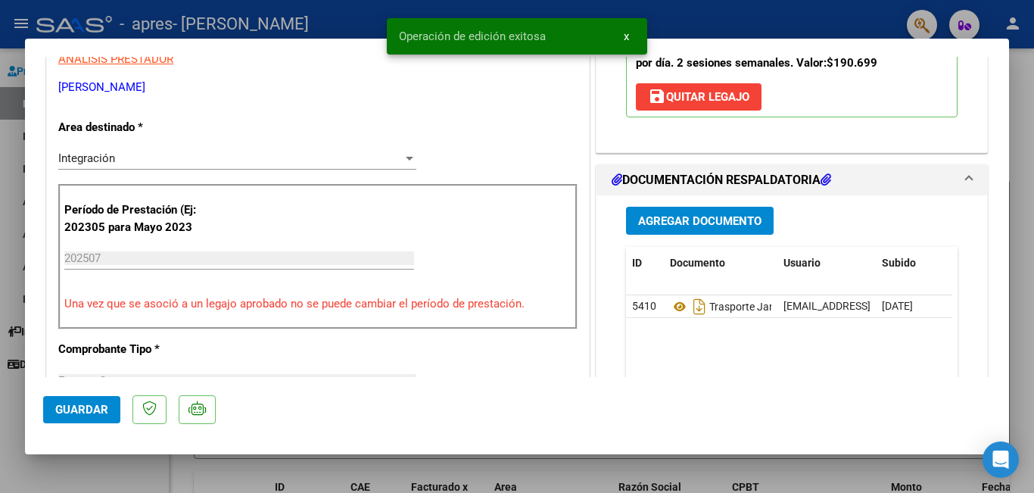
click at [80, 471] on div at bounding box center [517, 246] width 1034 height 493
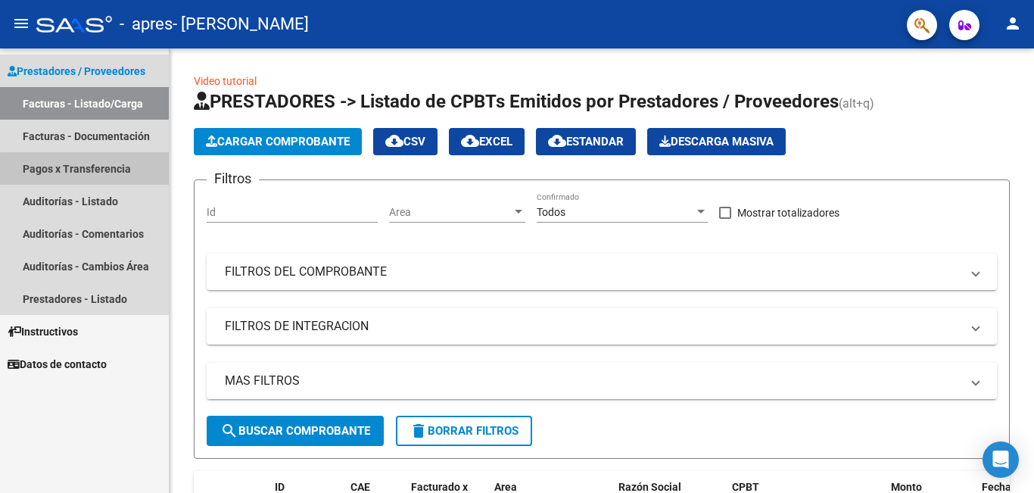
click at [86, 173] on link "Pagos x Transferencia" at bounding box center [84, 168] width 169 height 33
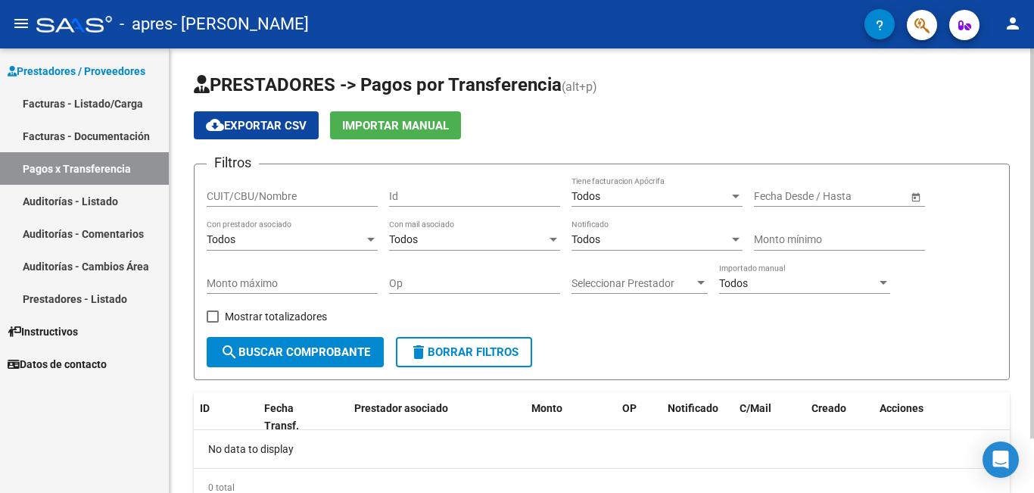
scroll to position [62, 0]
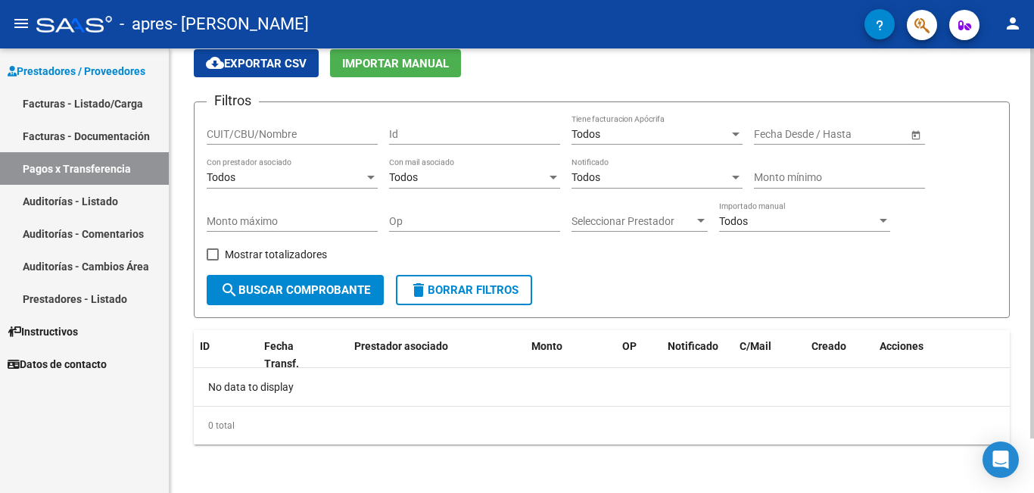
click at [1032, 455] on div at bounding box center [1032, 270] width 4 height 444
click at [1033, 455] on div at bounding box center [1032, 298] width 4 height 390
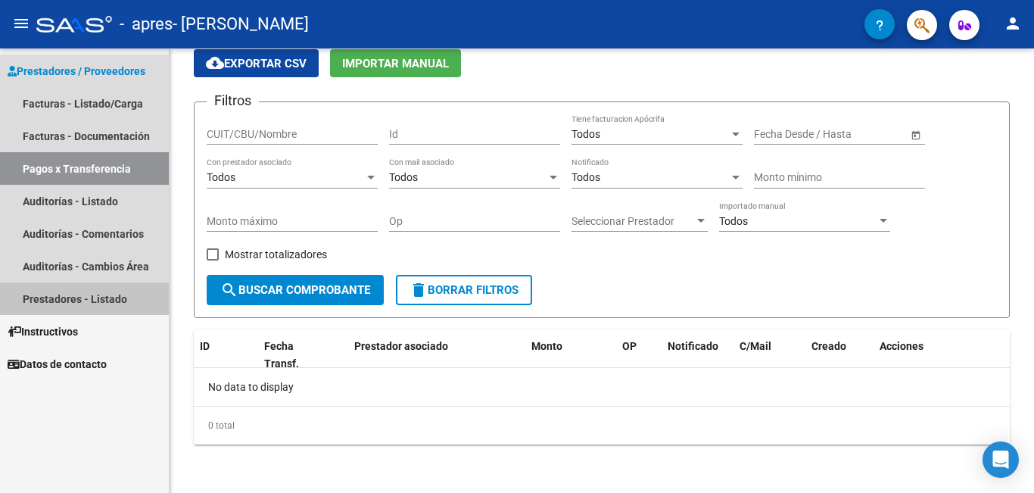
click at [102, 294] on link "Prestadores - Listado" at bounding box center [84, 298] width 169 height 33
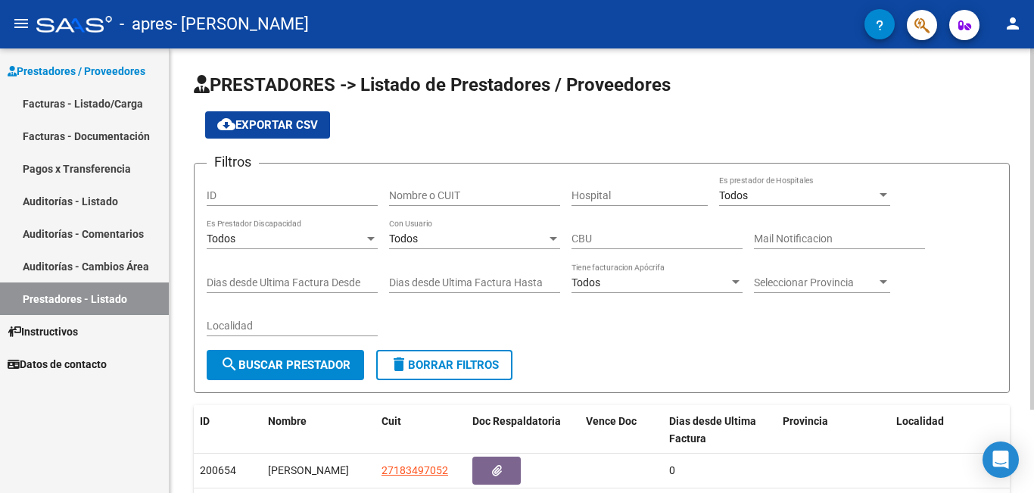
scroll to position [102, 0]
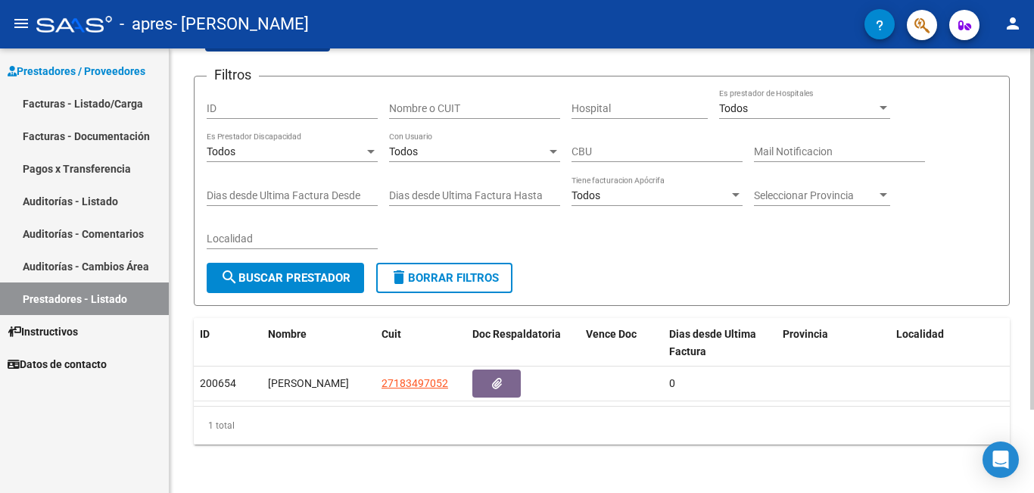
click at [1031, 473] on div at bounding box center [1032, 270] width 4 height 444
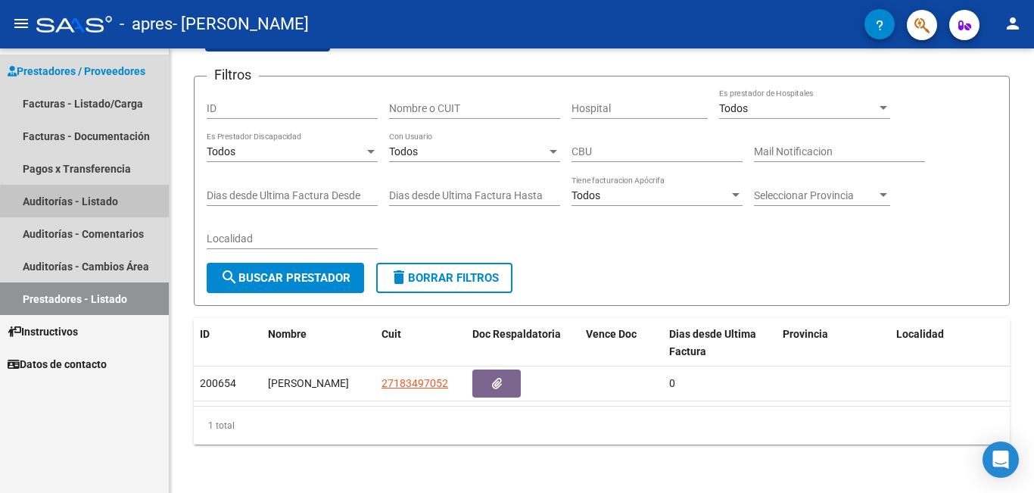
click at [101, 204] on link "Auditorías - Listado" at bounding box center [84, 201] width 169 height 33
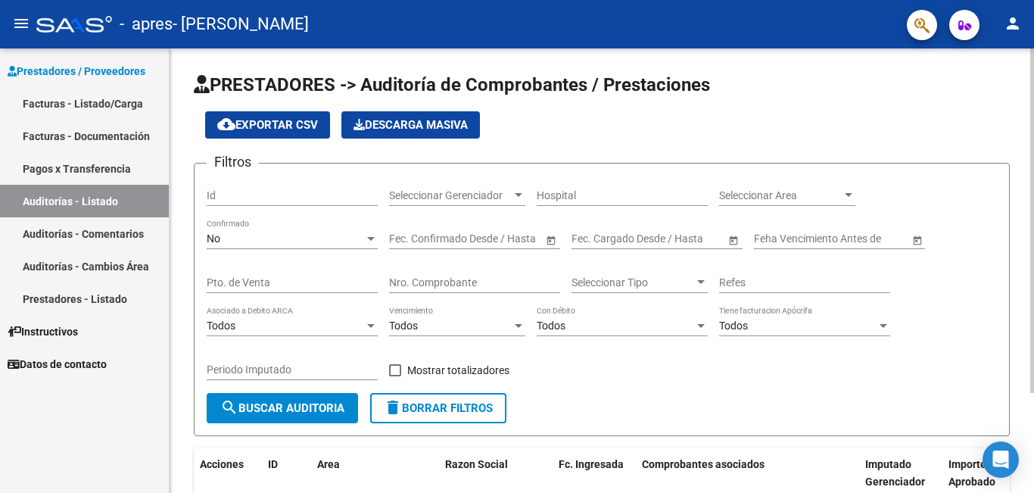
scroll to position [129, 0]
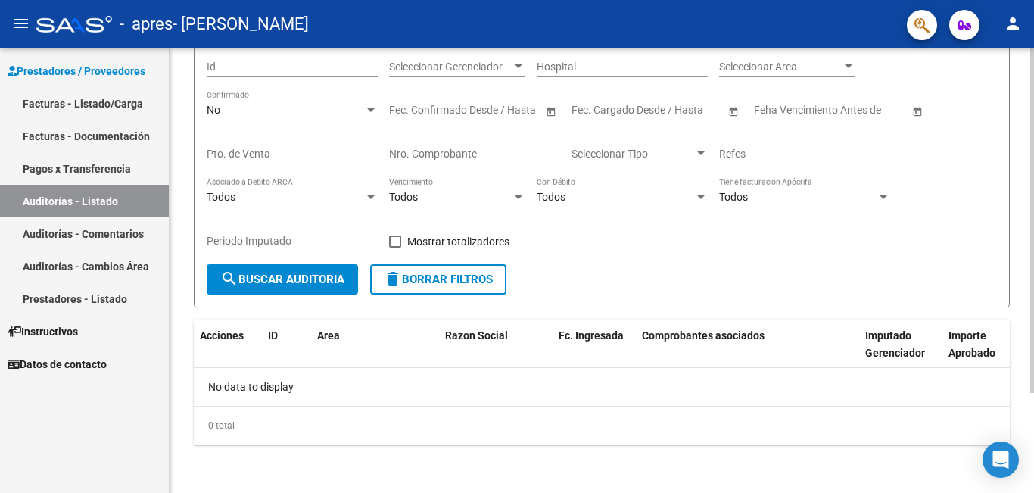
click at [1033, 457] on div at bounding box center [1032, 270] width 4 height 444
click at [1033, 456] on div at bounding box center [1032, 320] width 4 height 344
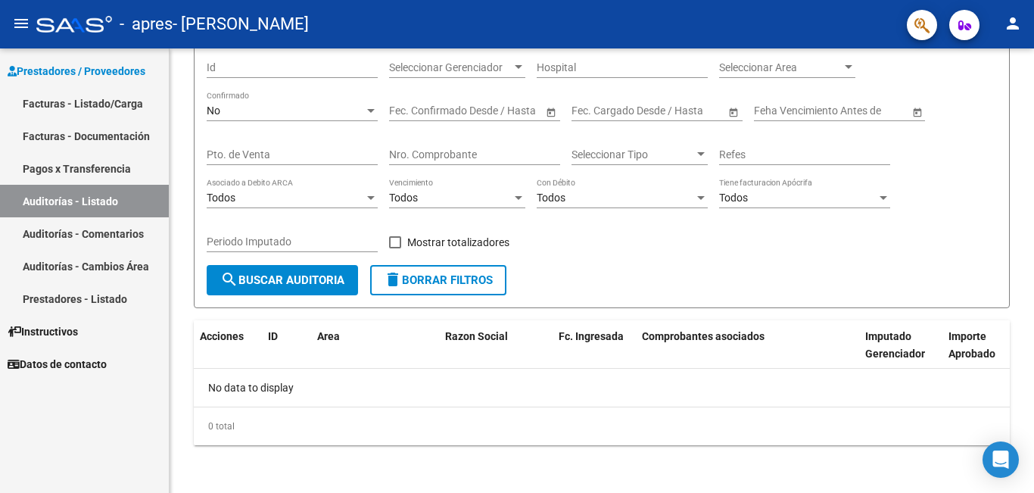
click at [114, 138] on link "Facturas - Documentación" at bounding box center [84, 136] width 169 height 33
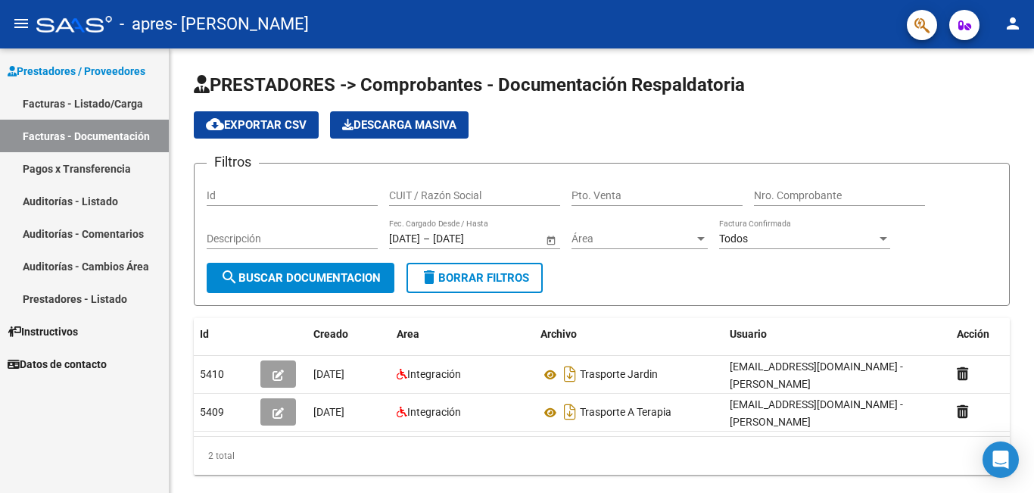
click at [114, 138] on link "Facturas - Documentación" at bounding box center [84, 136] width 169 height 33
